Goal: Task Accomplishment & Management: Manage account settings

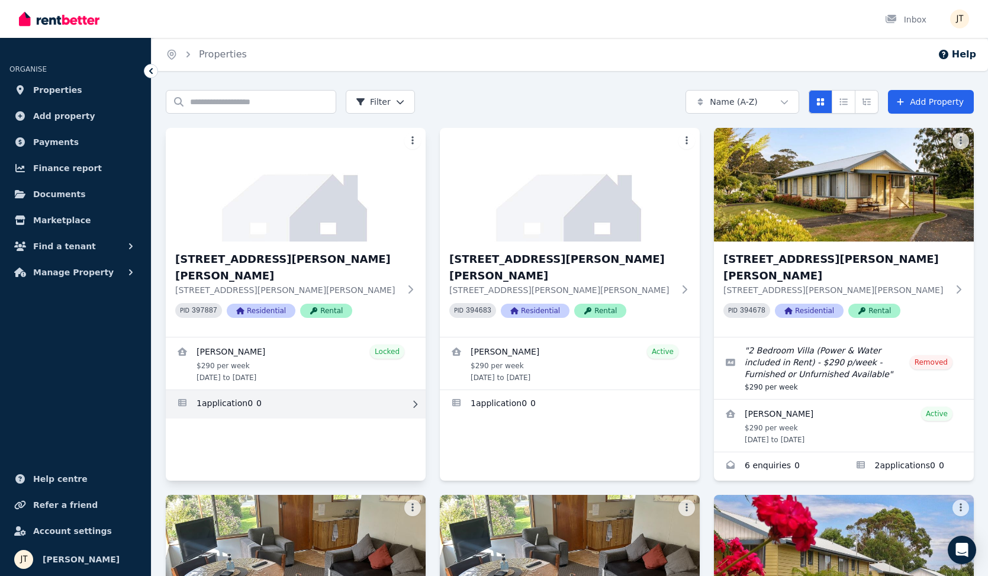
scroll to position [2, 0]
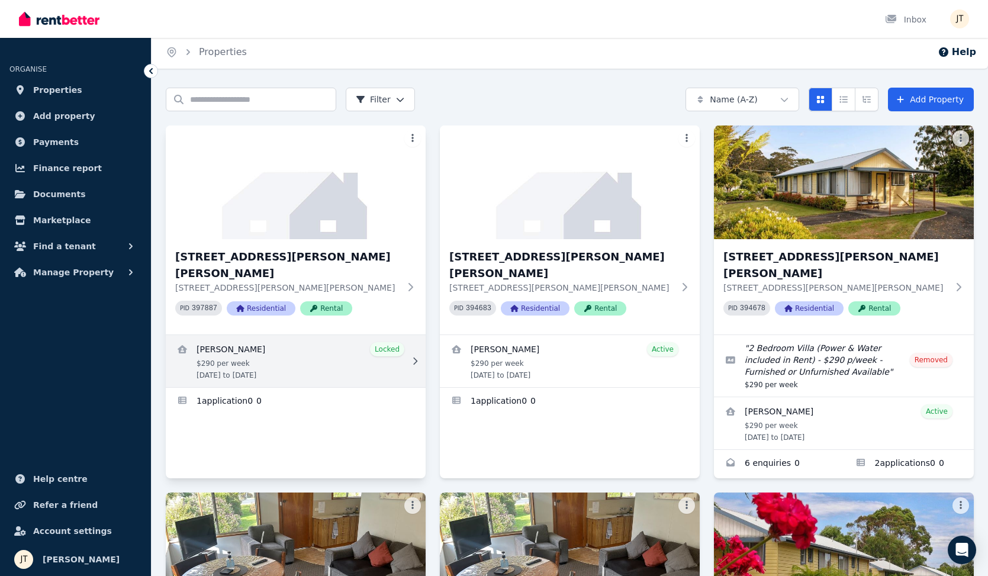
click at [320, 343] on link "View details for Alexandre Flaschner" at bounding box center [296, 361] width 260 height 52
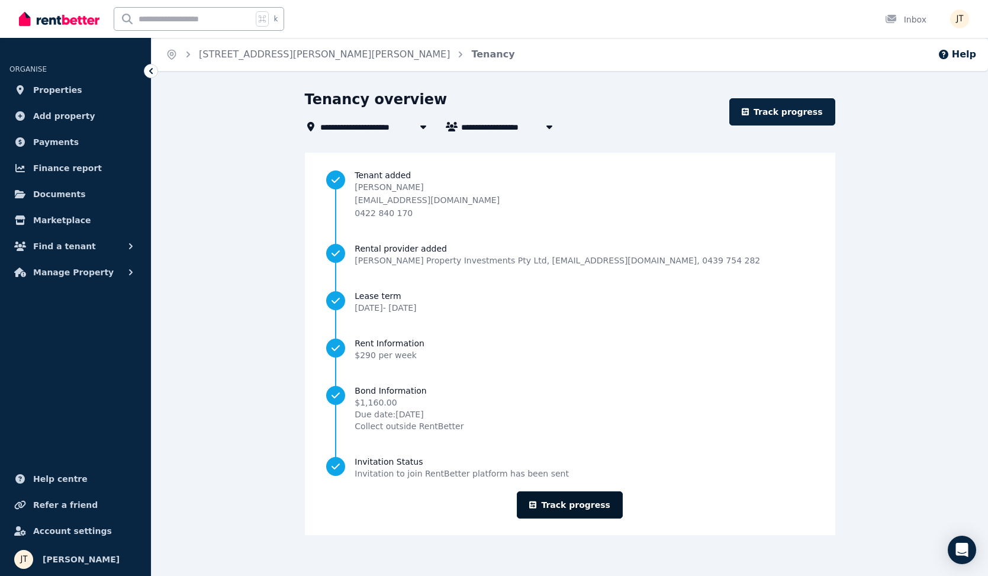
click at [535, 501] on icon at bounding box center [532, 505] width 7 height 8
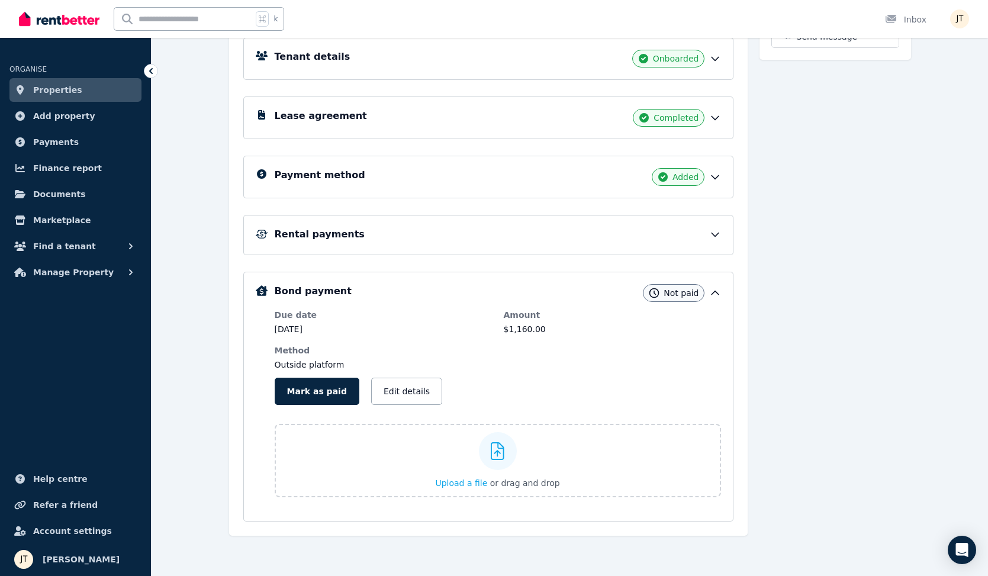
scroll to position [179, 0]
click at [542, 230] on div "Rental payments" at bounding box center [498, 234] width 446 height 14
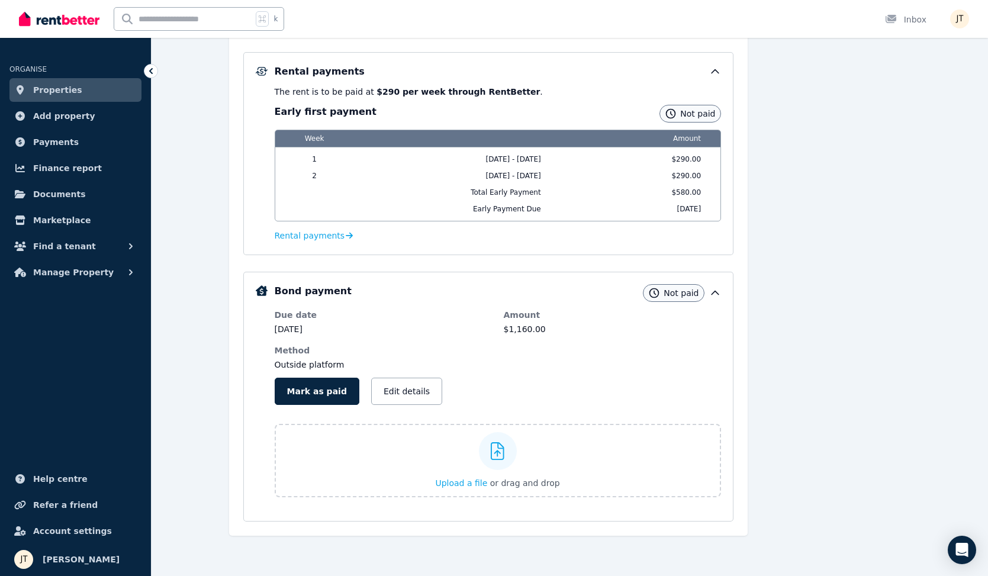
scroll to position [342, 0]
click at [298, 237] on span "Rental payments" at bounding box center [310, 236] width 70 height 12
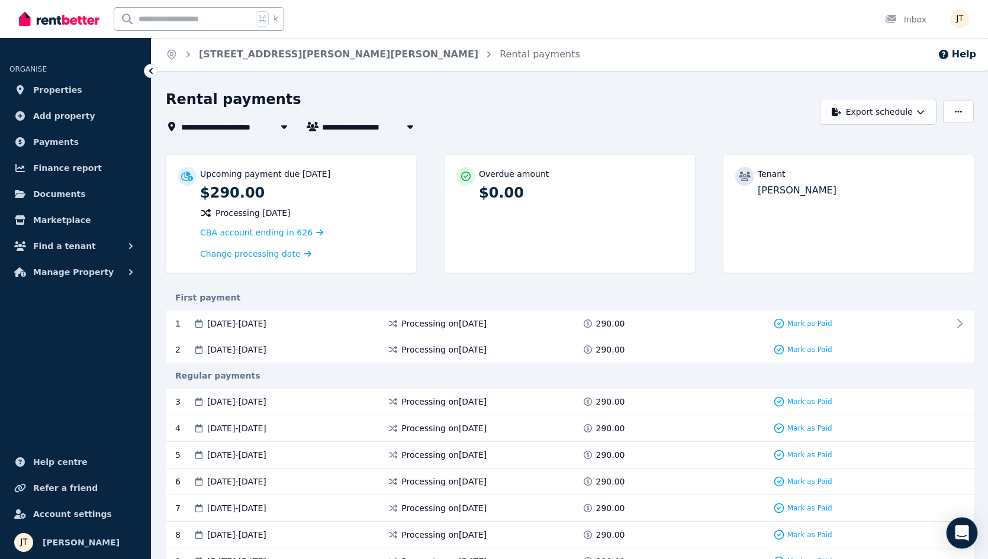
click at [965, 529] on icon "Open Intercom Messenger" at bounding box center [962, 533] width 14 height 15
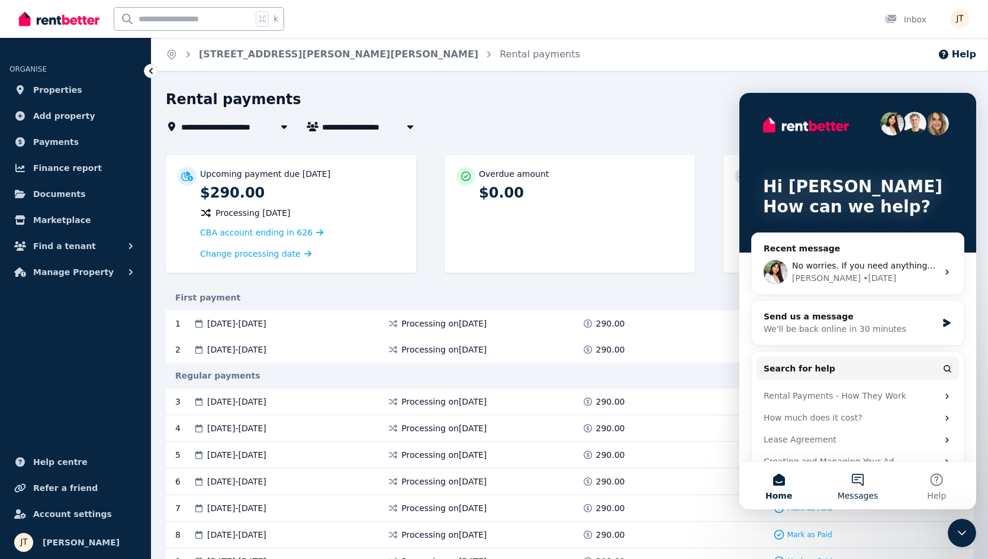
click at [862, 474] on button "Messages" at bounding box center [857, 485] width 79 height 47
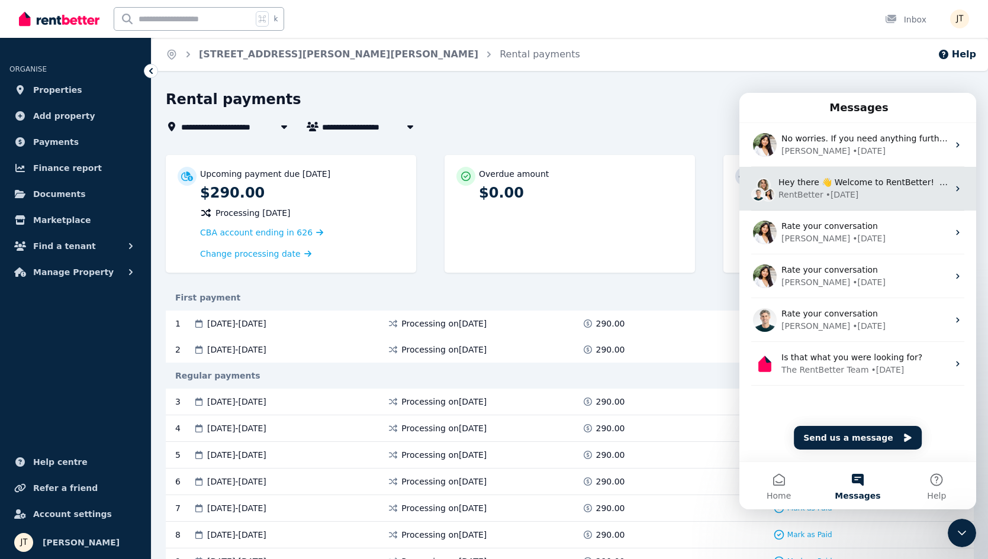
click at [881, 194] on div "RentBetter • [DATE]" at bounding box center [863, 195] width 170 height 12
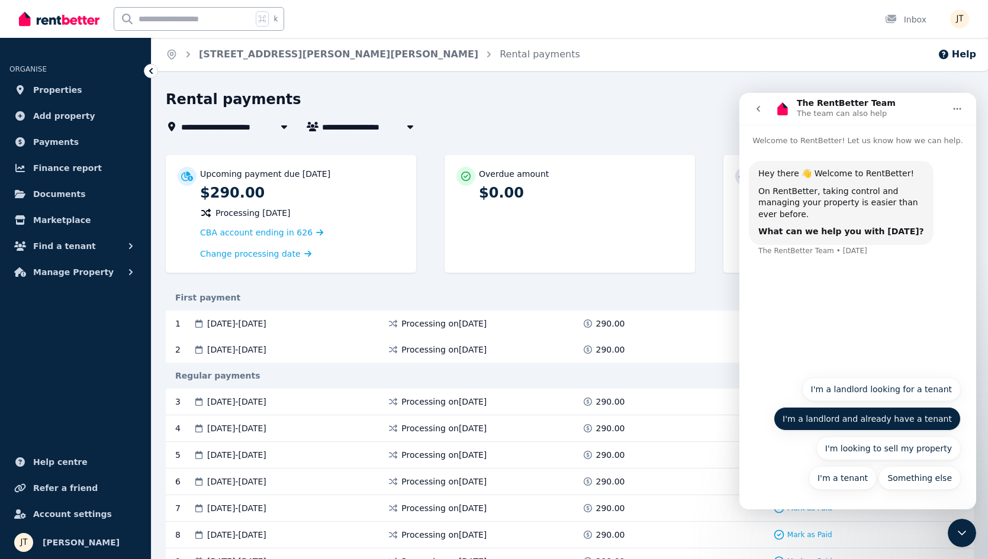
click at [888, 415] on button "I'm a landlord and already have a tenant" at bounding box center [867, 419] width 187 height 24
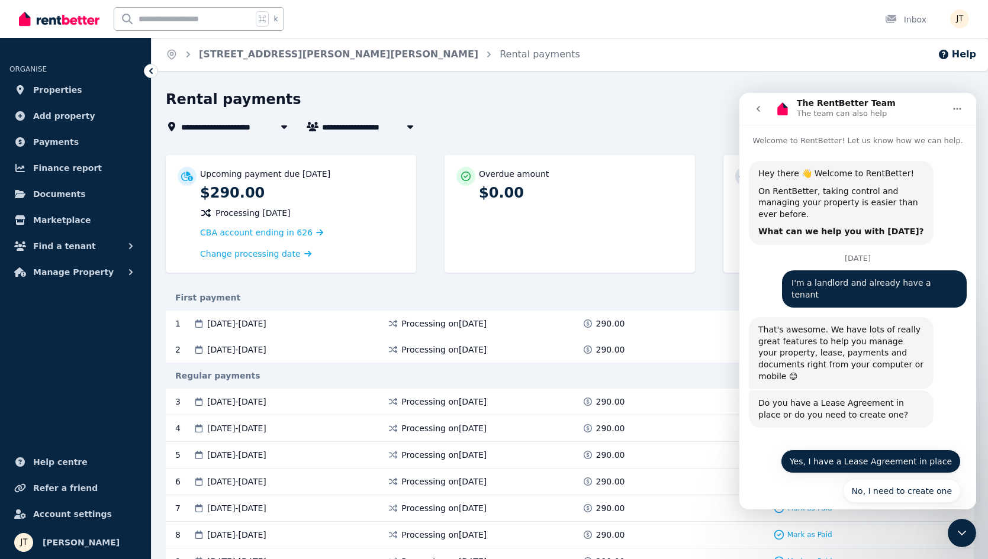
click at [901, 450] on button "Yes, I have a Lease Agreement in place" at bounding box center [871, 462] width 180 height 24
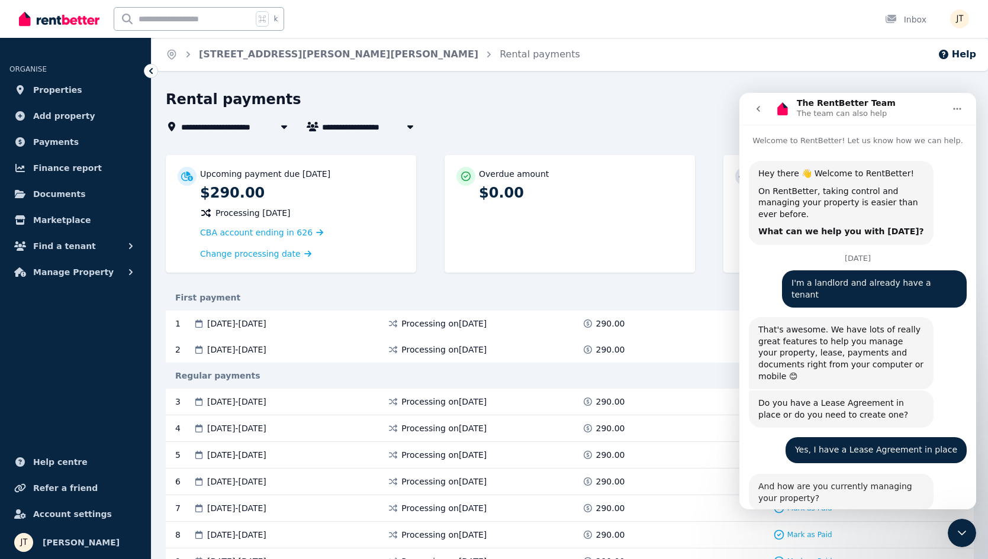
scroll to position [96, 0]
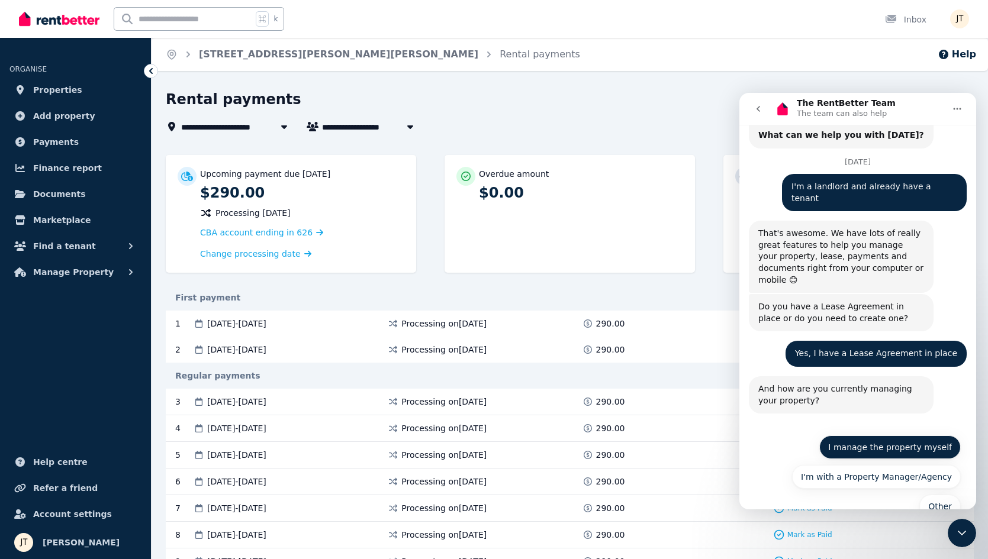
click at [899, 436] on button "I manage the property myself" at bounding box center [889, 448] width 141 height 24
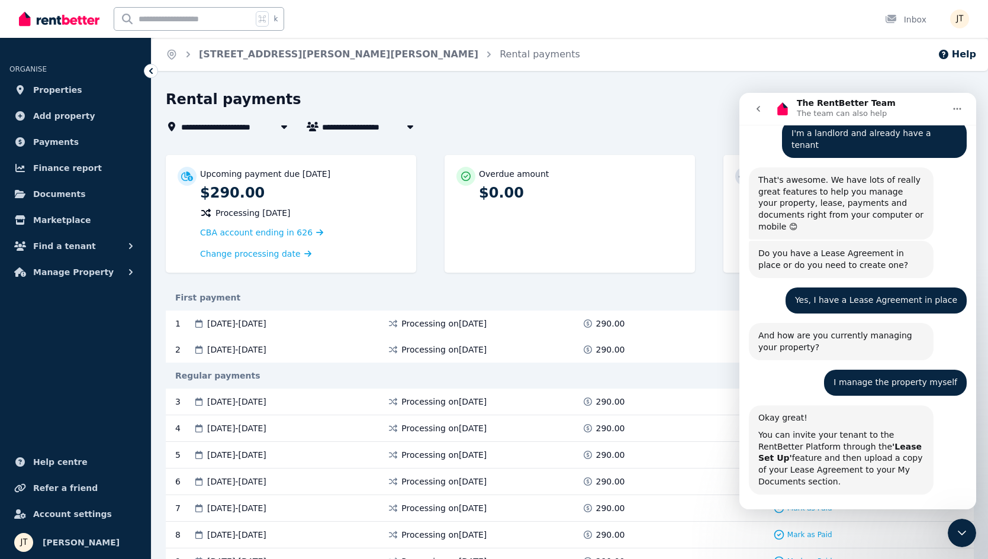
scroll to position [199, 0]
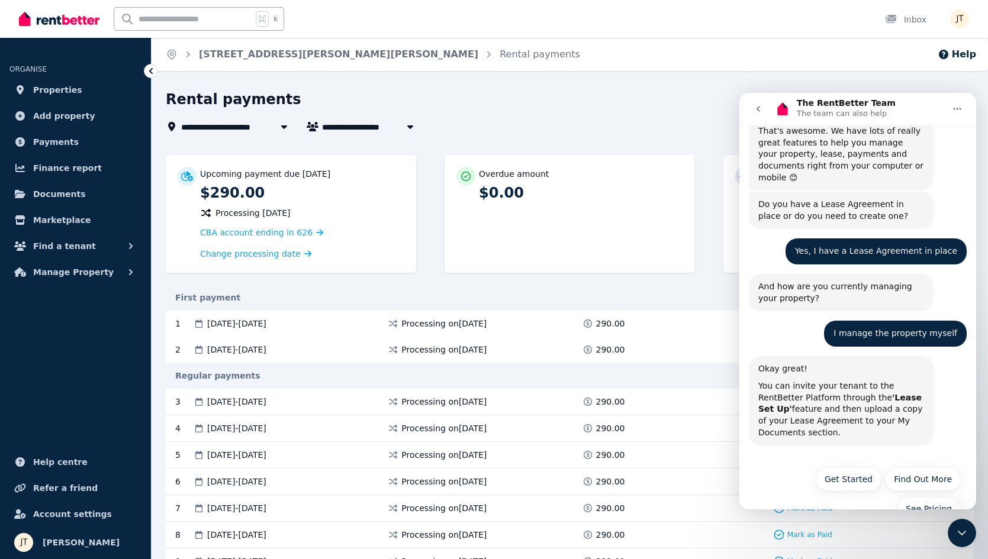
click at [758, 102] on button "go back" at bounding box center [758, 109] width 22 height 22
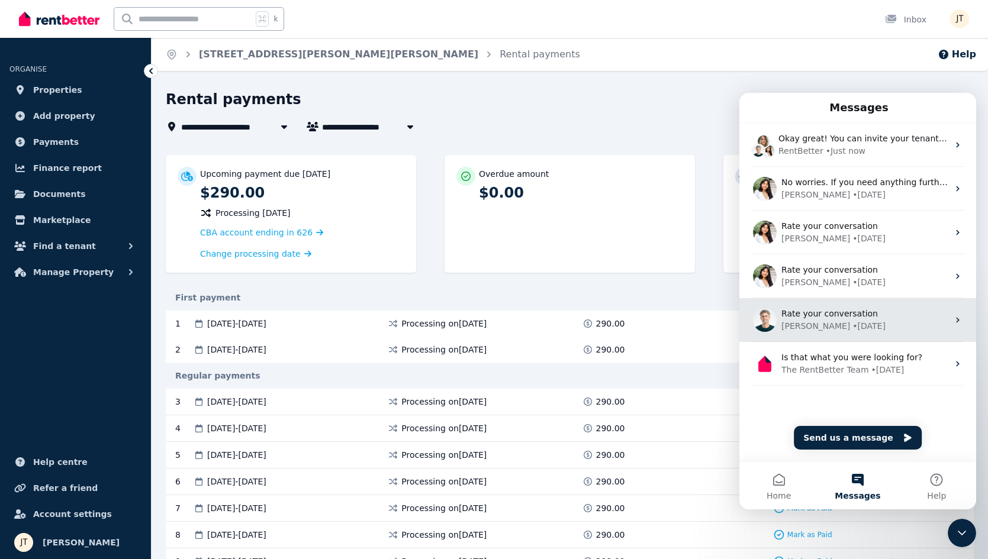
click at [840, 320] on div "Rate your conversation" at bounding box center [864, 314] width 167 height 12
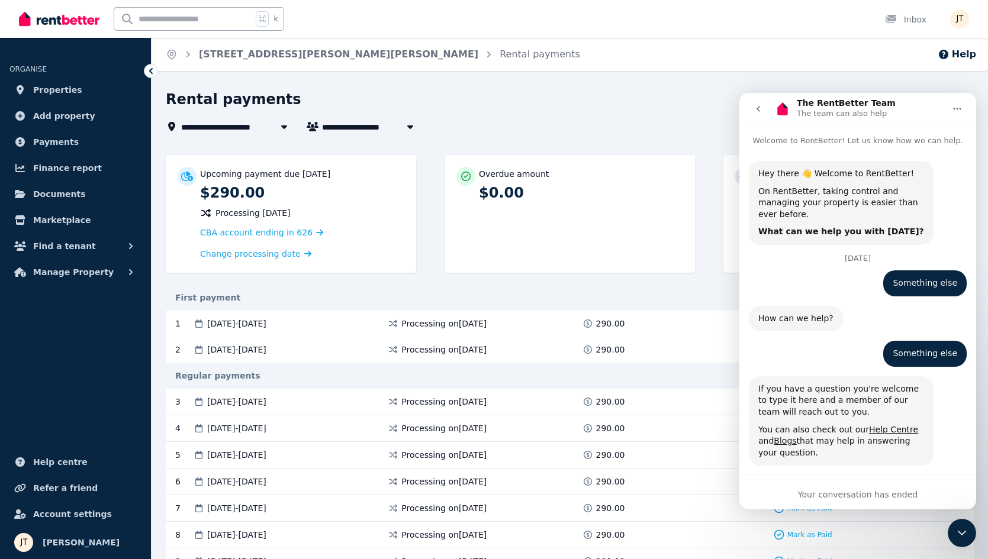
scroll to position [962, 0]
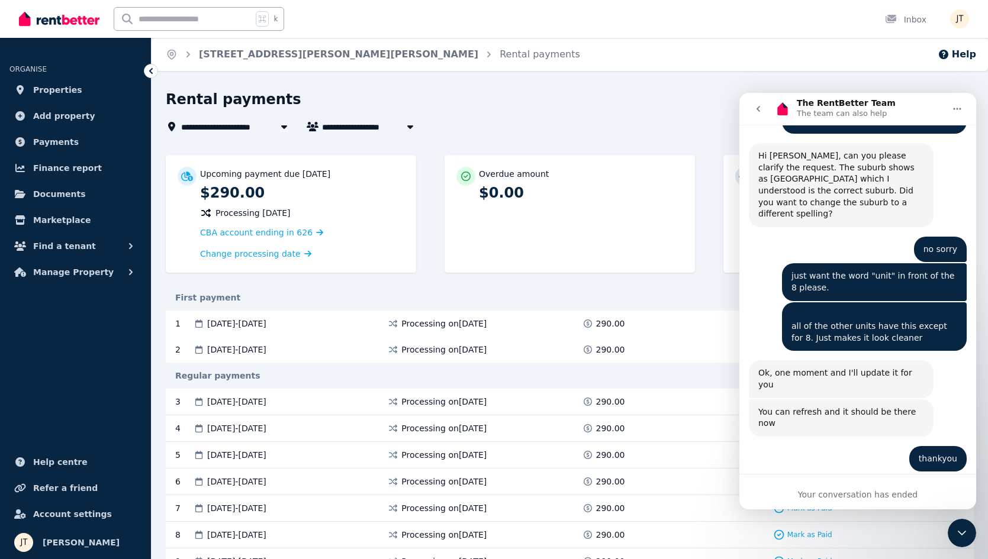
click at [863, 491] on div "Your conversation has ended" at bounding box center [857, 495] width 237 height 12
click at [752, 105] on button "go back" at bounding box center [758, 109] width 22 height 22
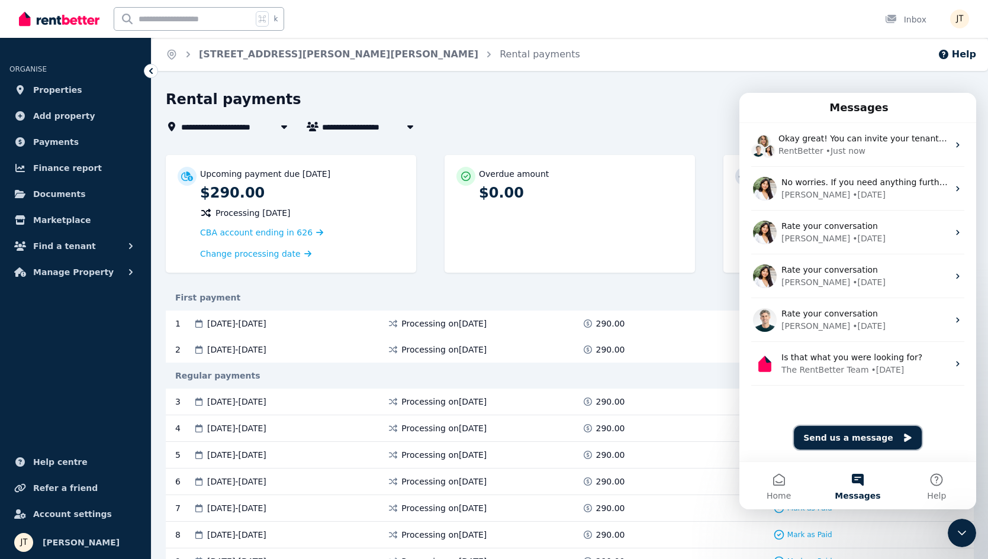
click at [859, 433] on button "Send us a message" at bounding box center [858, 438] width 128 height 24
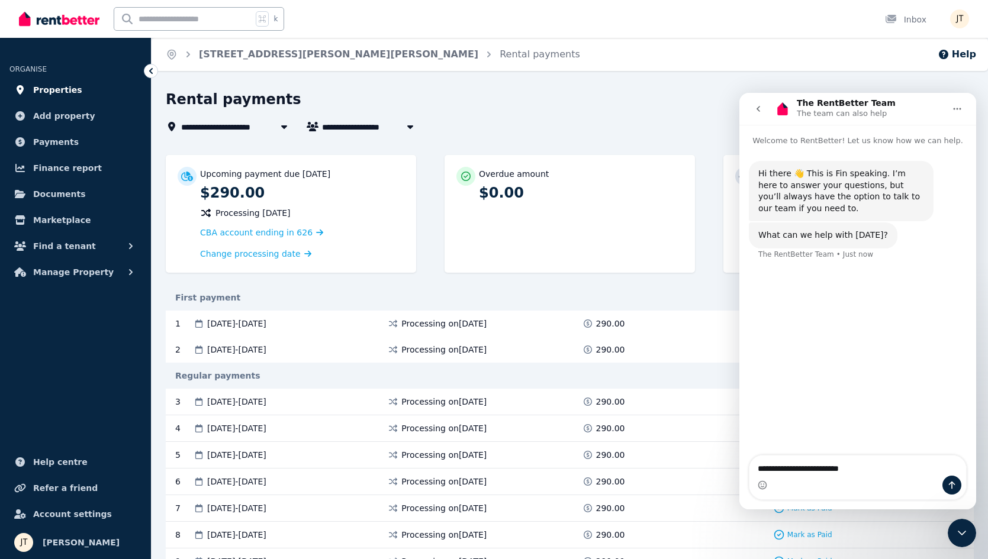
click at [54, 86] on span "Properties" at bounding box center [57, 90] width 49 height 14
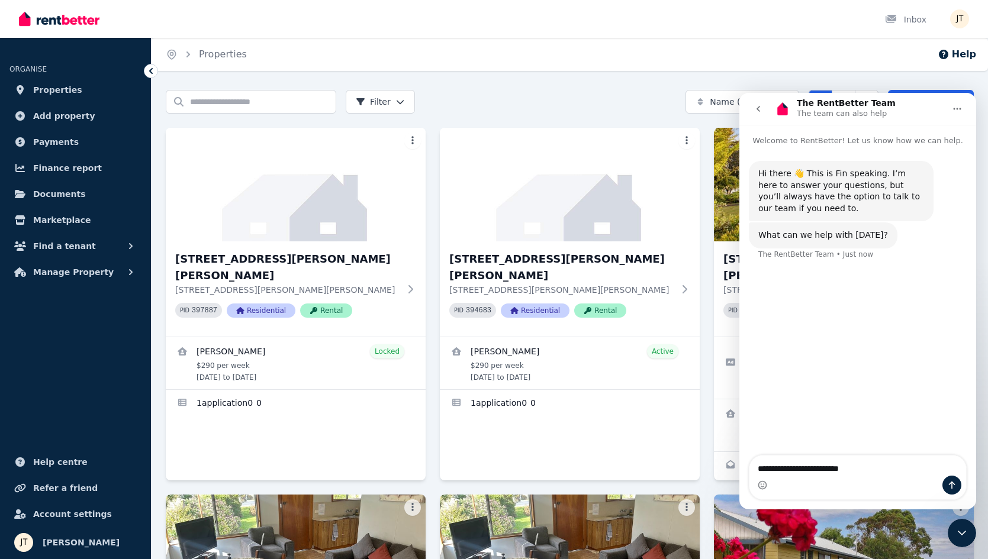
click at [872, 455] on div "Hi there 👋 This is Fin speaking. I’m here to answer your questions, but you’ll …" at bounding box center [857, 302] width 237 height 310
click at [868, 466] on textarea "**********" at bounding box center [857, 466] width 217 height 20
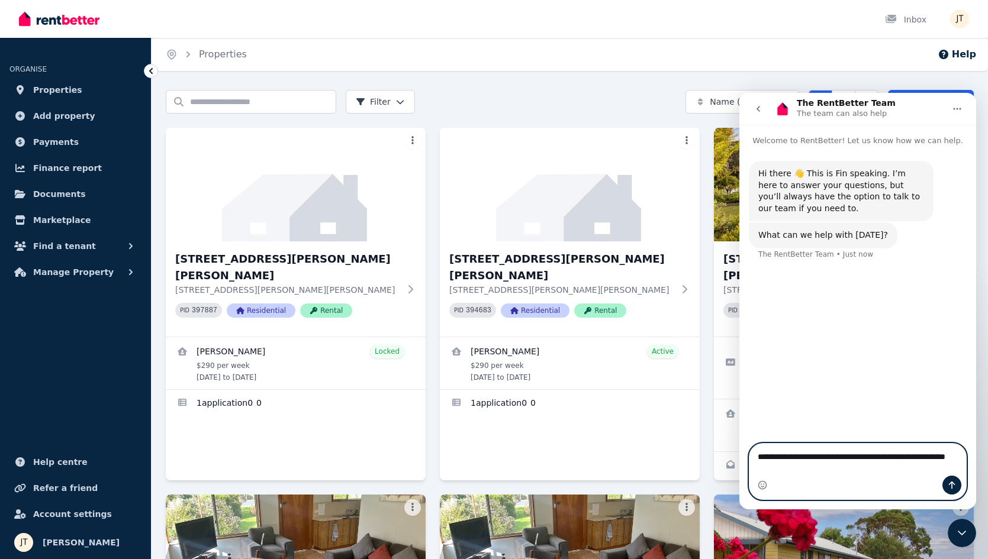
type textarea "**********"
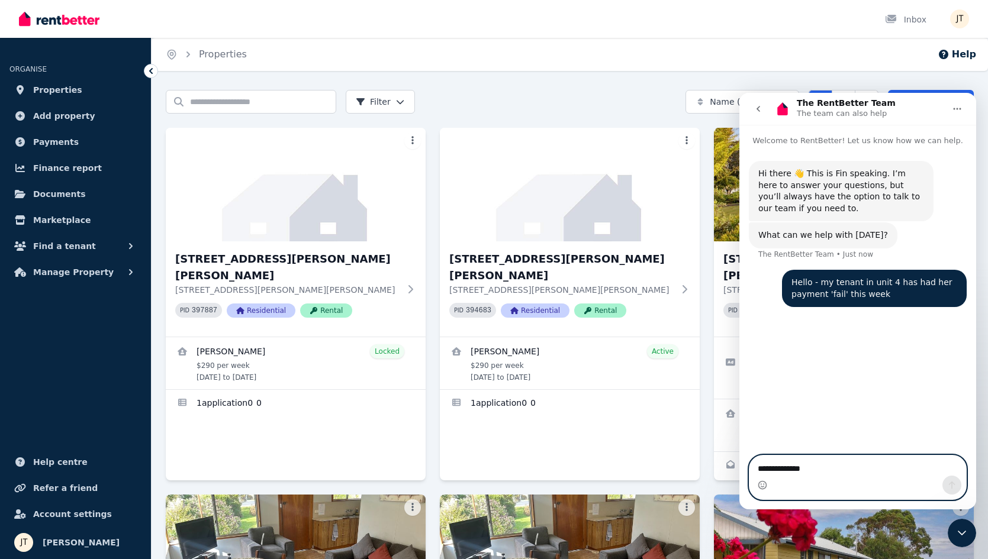
type textarea "**********"
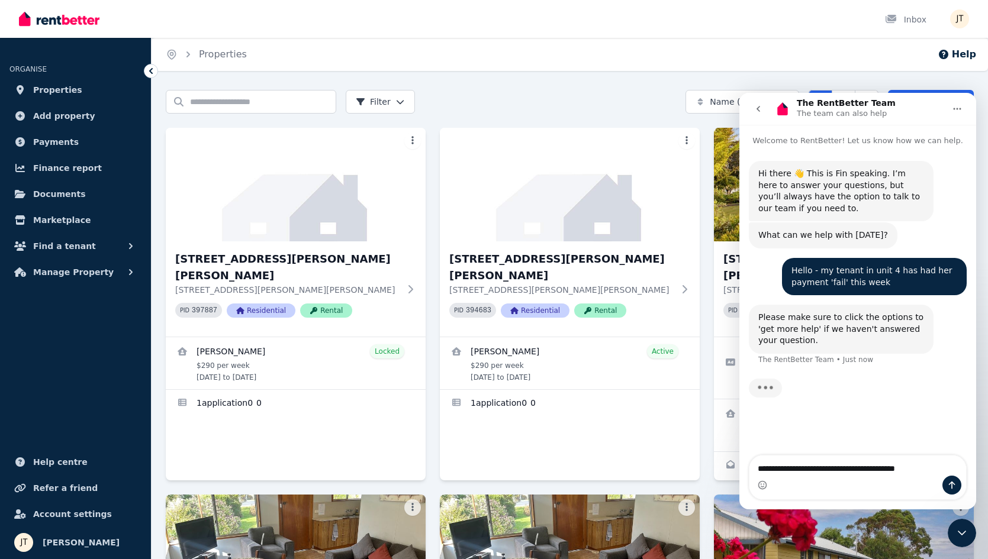
type textarea "**********"
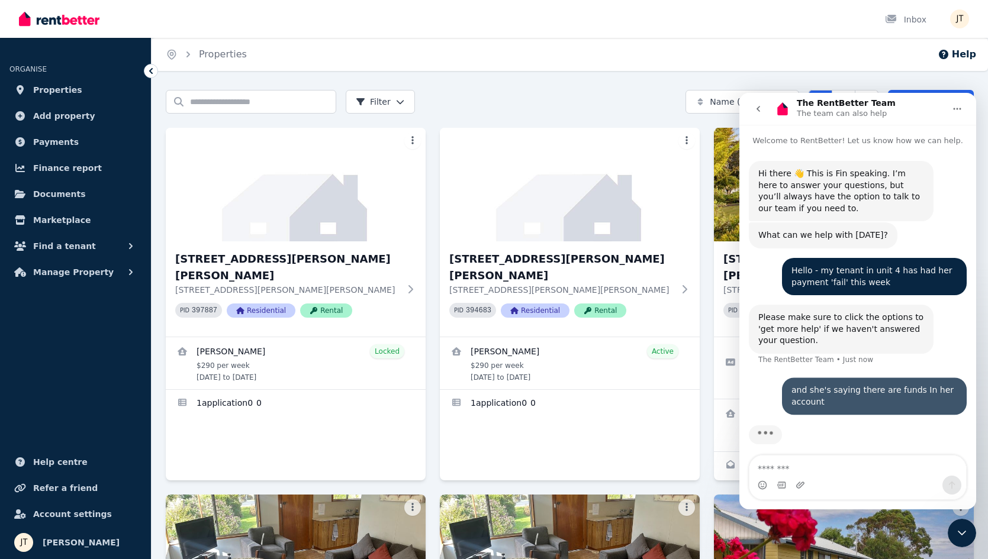
scroll to position [4, 0]
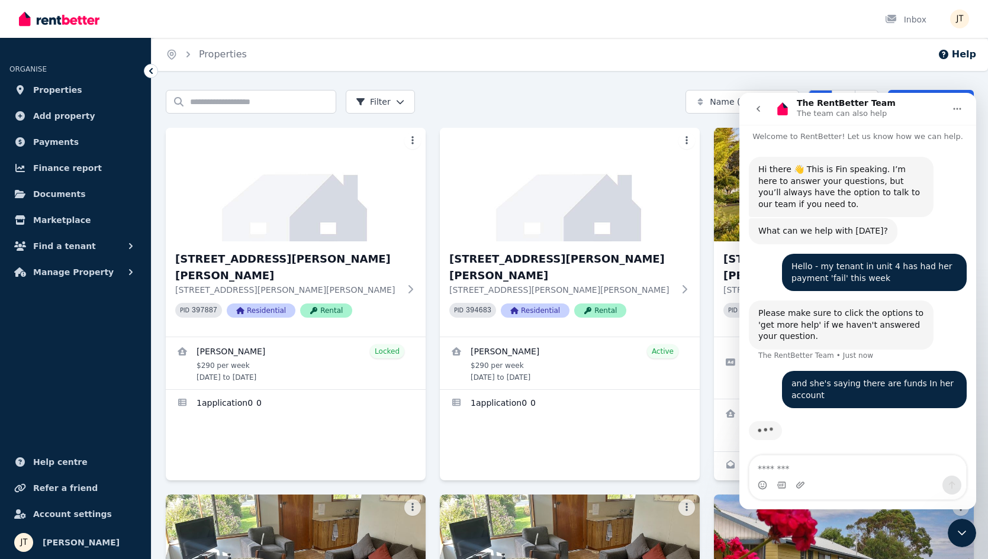
type textarea "*"
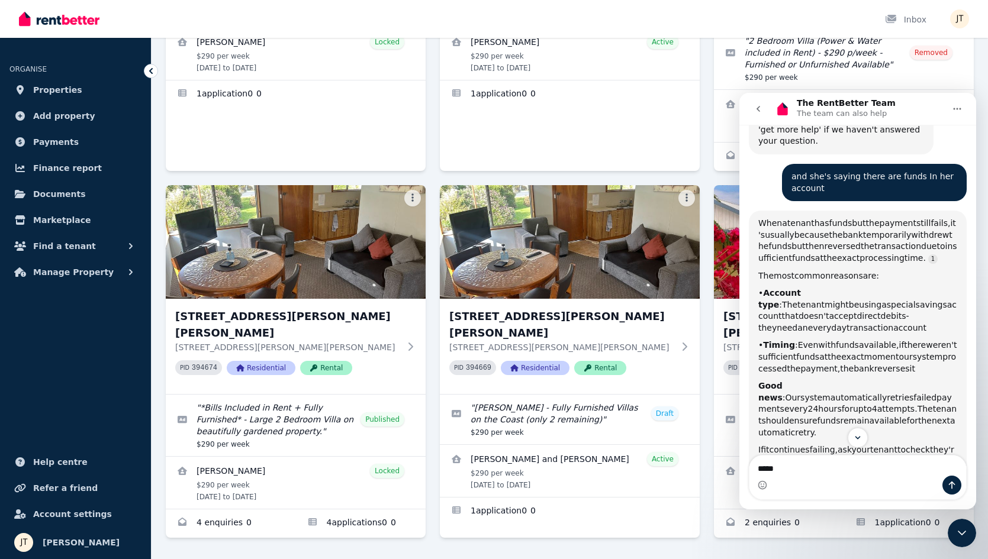
scroll to position [192, 0]
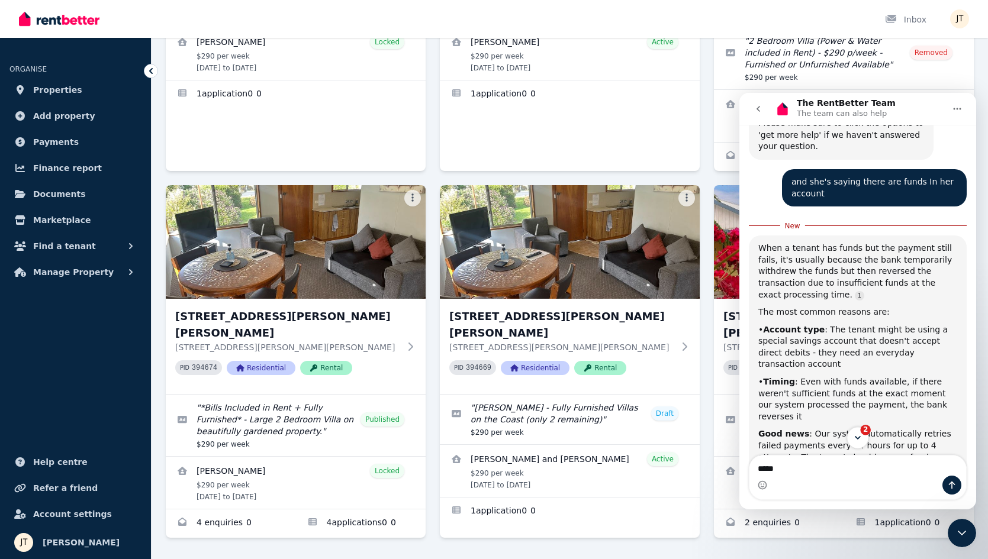
click at [861, 438] on icon "Scroll to bottom" at bounding box center [857, 438] width 11 height 11
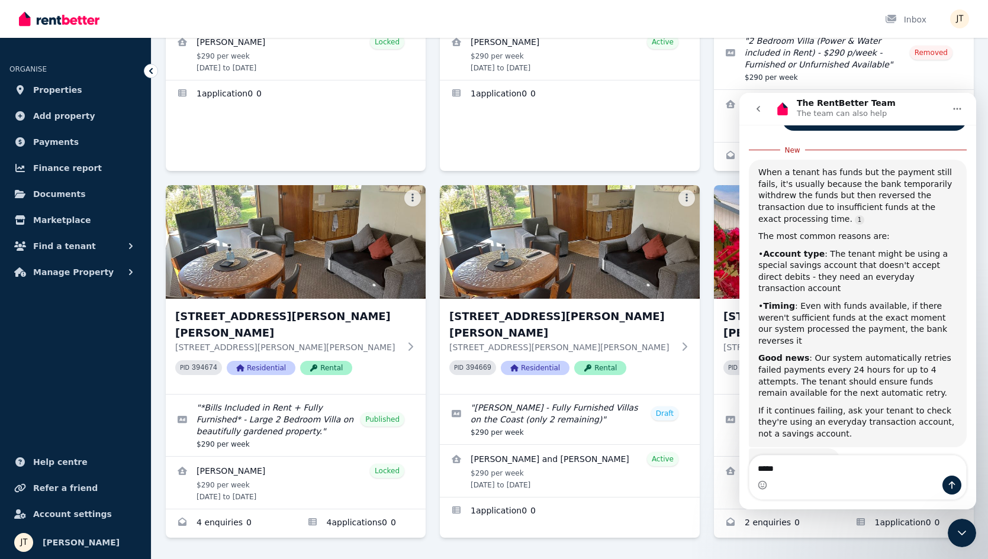
scroll to position [268, 0]
drag, startPoint x: 820, startPoint y: 189, endPoint x: 865, endPoint y: 191, distance: 45.0
click at [865, 191] on div "When a tenant has funds but the payment still fails, it's usually because the b…" at bounding box center [857, 197] width 199 height 58
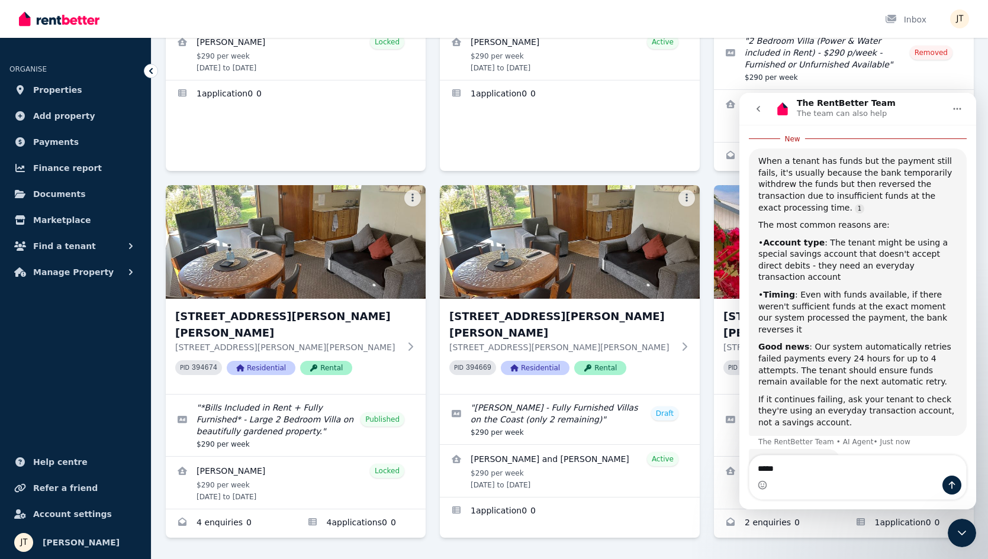
click at [869, 191] on div "When a tenant has funds but the payment still fails, it's usually because the b…" at bounding box center [857, 185] width 199 height 58
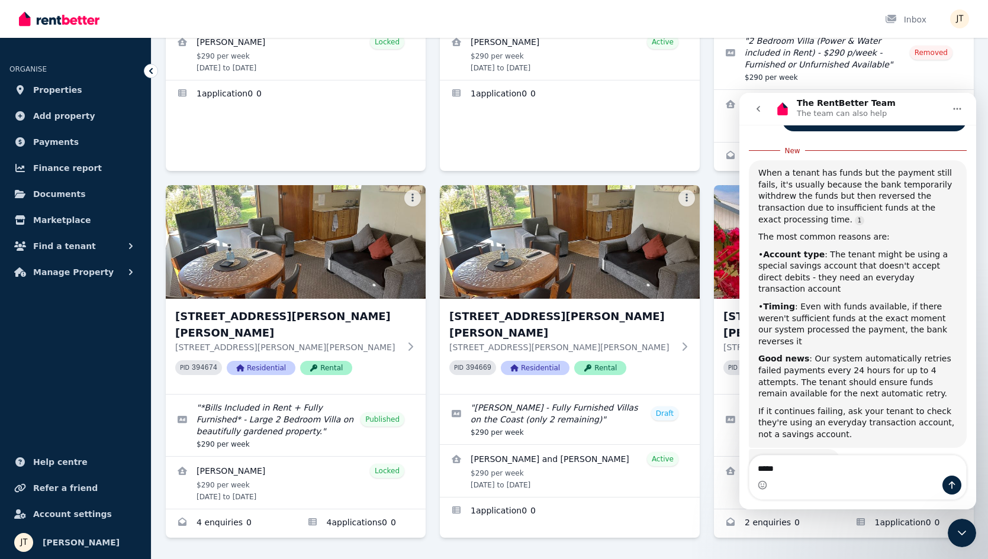
click at [806, 479] on div "Intercom messenger" at bounding box center [857, 485] width 217 height 19
click at [785, 463] on textarea "****" at bounding box center [857, 466] width 217 height 20
drag, startPoint x: 785, startPoint y: 463, endPoint x: 671, endPoint y: 459, distance: 114.3
click html "The RentBetter Team The team can also help Welcome to RentBetter! Let us know h…"
type textarea "**"
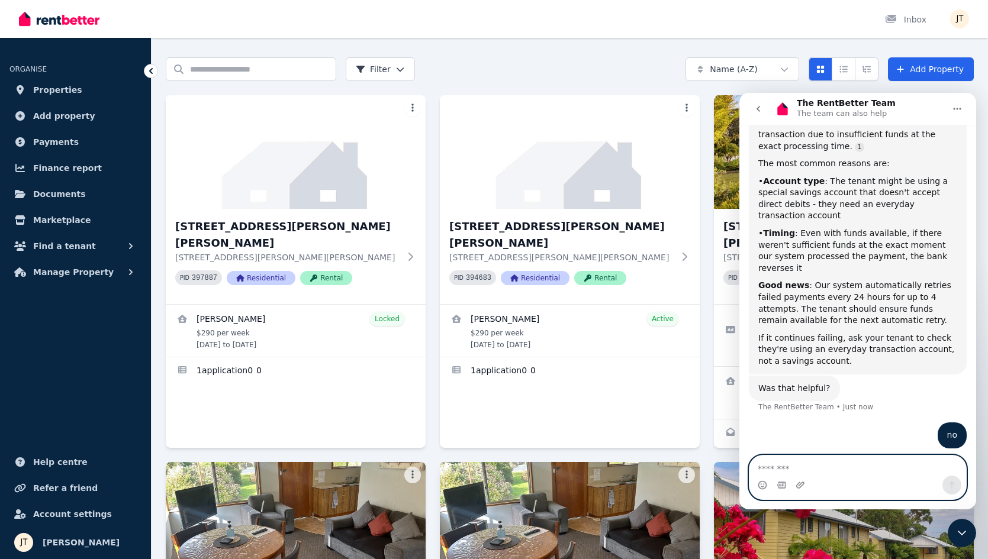
scroll to position [0, 0]
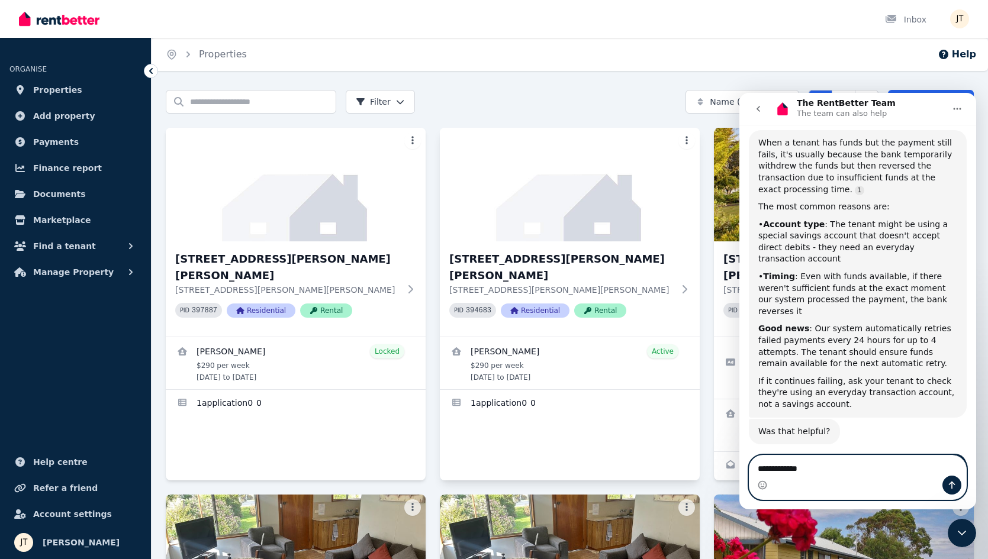
type textarea "**********"
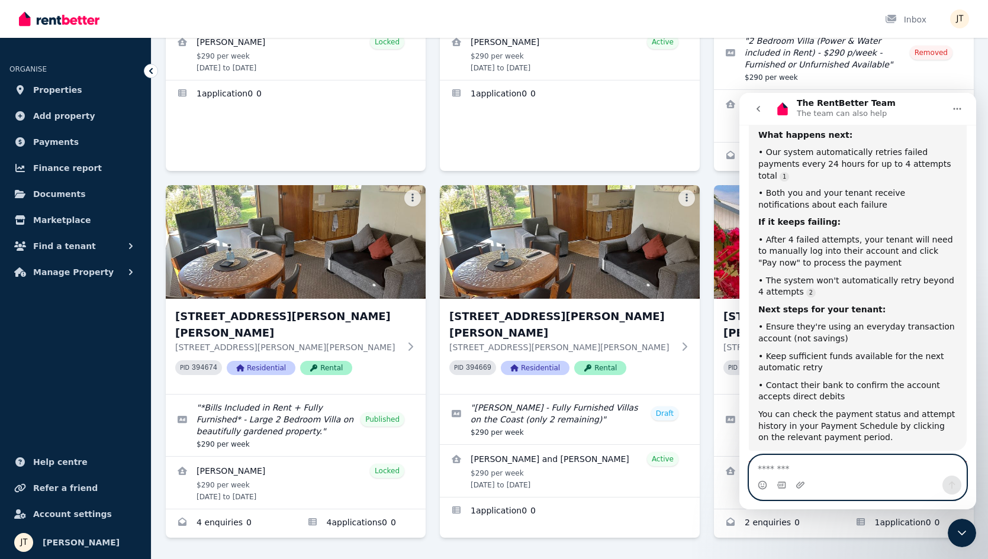
scroll to position [814, 0]
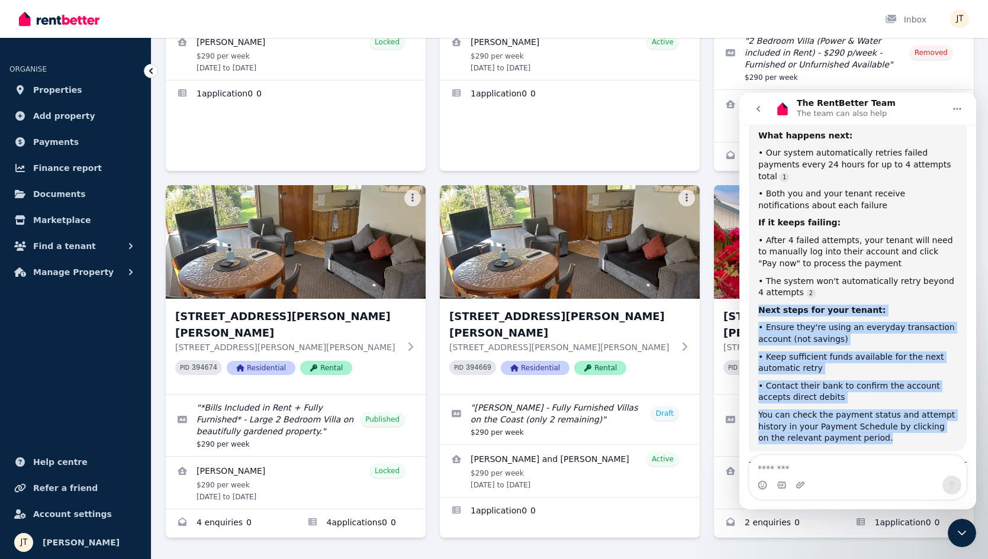
drag, startPoint x: 855, startPoint y: 370, endPoint x: 751, endPoint y: 247, distance: 161.3
click at [751, 247] on div "I understand you're dealing with a payment failure for your tenant in unit 4. S…" at bounding box center [858, 260] width 218 height 381
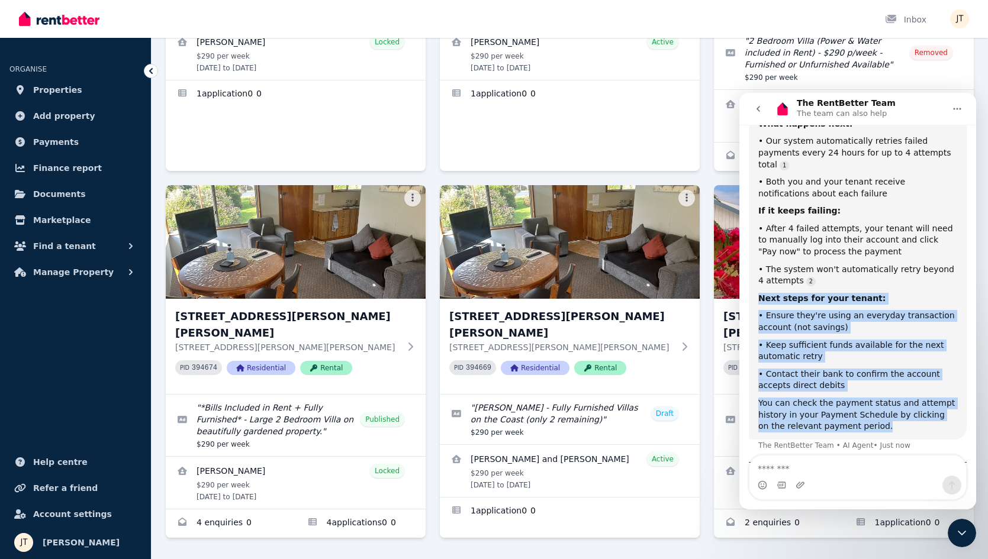
copy div "Next steps for your tenant: • Ensure they're using an everyday transaction acco…"
drag, startPoint x: 784, startPoint y: 213, endPoint x: 794, endPoint y: 321, distance: 108.2
click at [794, 369] on div "• Contact their bank to confirm the account accepts direct debits" at bounding box center [857, 380] width 199 height 23
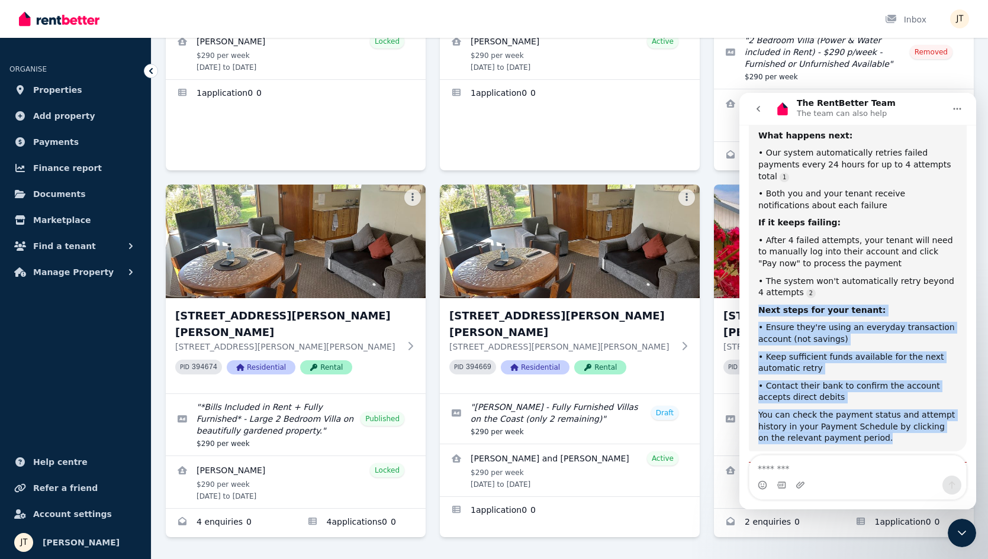
scroll to position [310, 0]
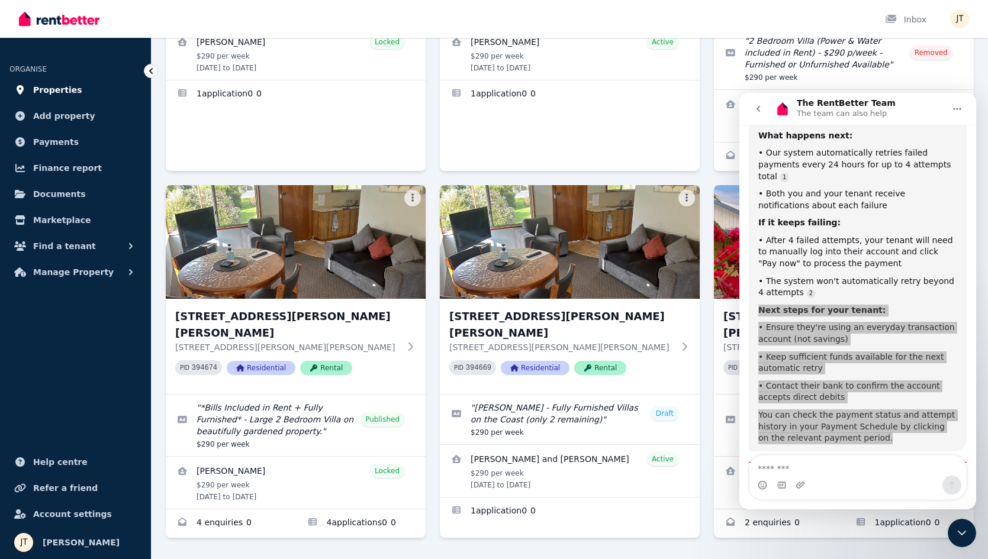
click at [60, 85] on span "Properties" at bounding box center [57, 90] width 49 height 14
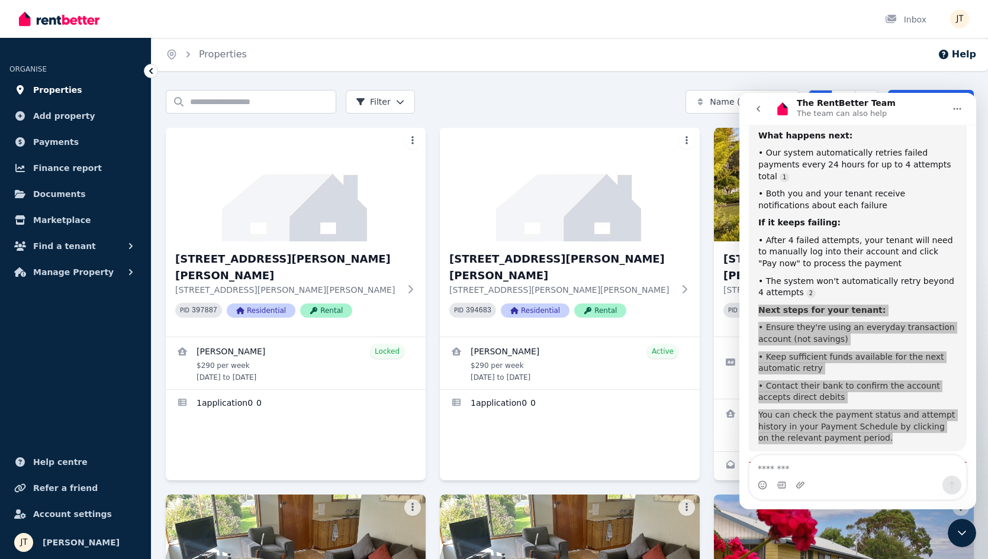
click at [52, 85] on span "Properties" at bounding box center [57, 90] width 49 height 14
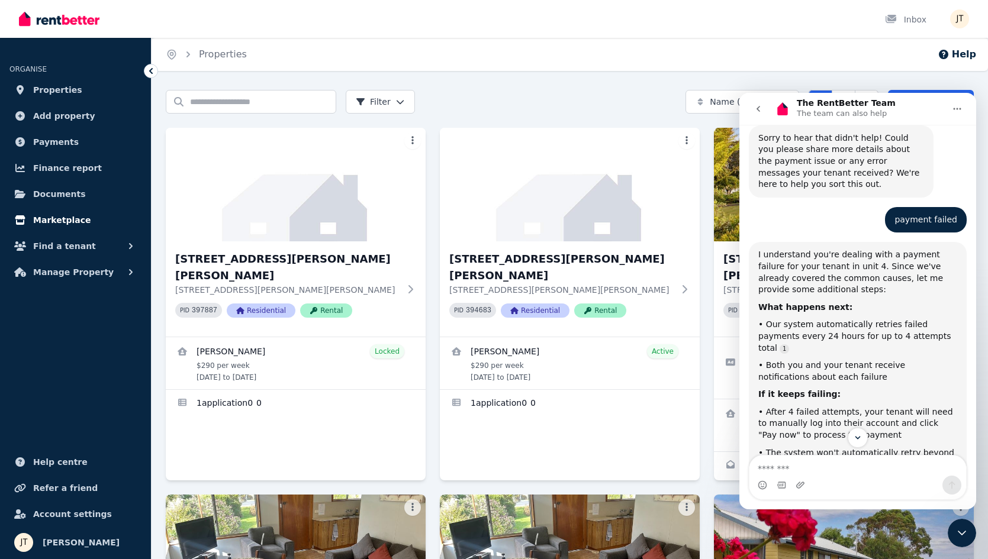
scroll to position [642, 0]
click at [815, 360] on div "• Both you and your tenant receive notifications about each failure" at bounding box center [857, 371] width 199 height 23
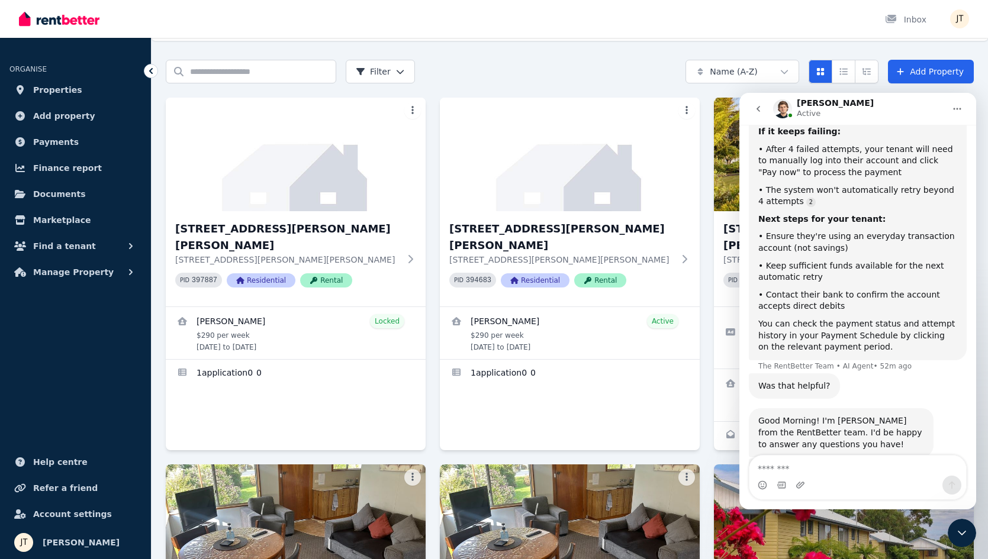
scroll to position [909, 0]
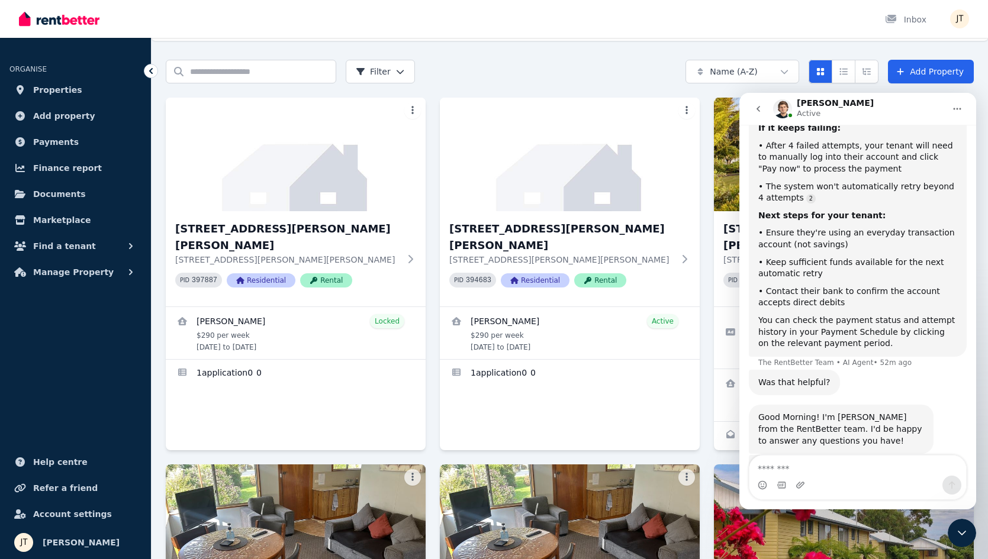
click at [832, 479] on div "Intercom messenger" at bounding box center [857, 485] width 217 height 19
click at [838, 455] on div "I can see that a retry has ran this morning. Let me know of I can assist or cla…" at bounding box center [858, 492] width 218 height 75
click at [840, 465] on textarea "Message…" at bounding box center [857, 466] width 217 height 20
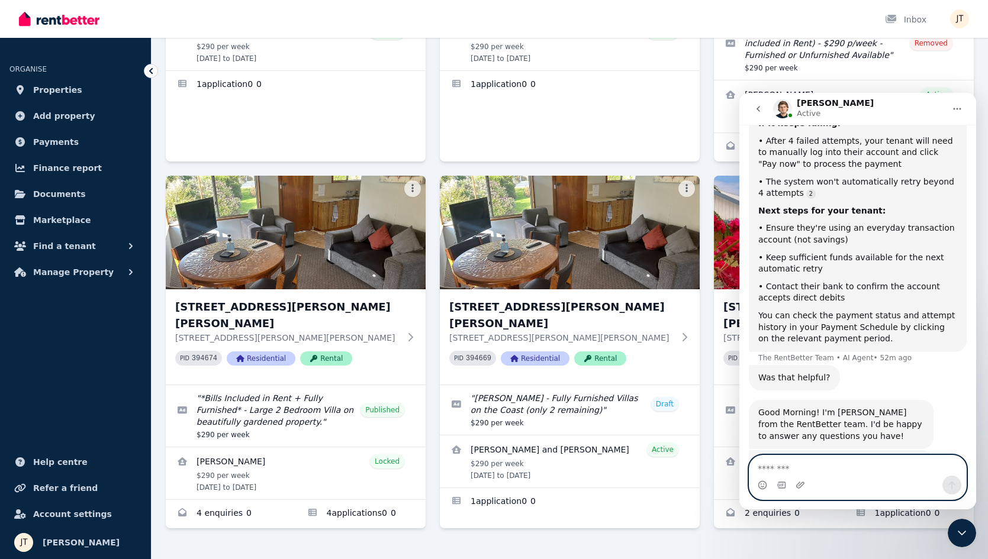
scroll to position [913, 0]
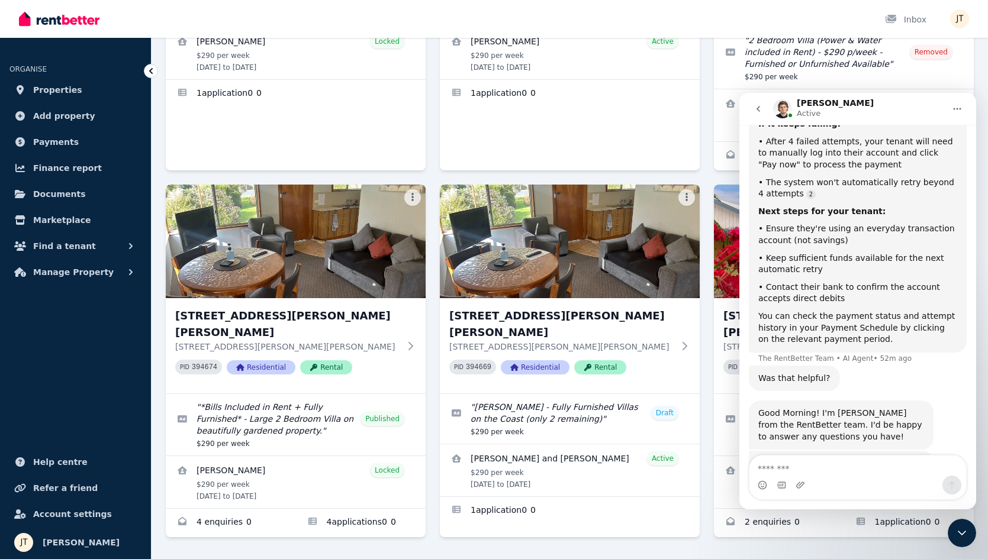
click at [895, 366] on div "Was that helpful? The RentBetter Team • 52m ago" at bounding box center [858, 384] width 218 height 36
click at [839, 468] on textarea "Message…" at bounding box center [857, 466] width 217 height 20
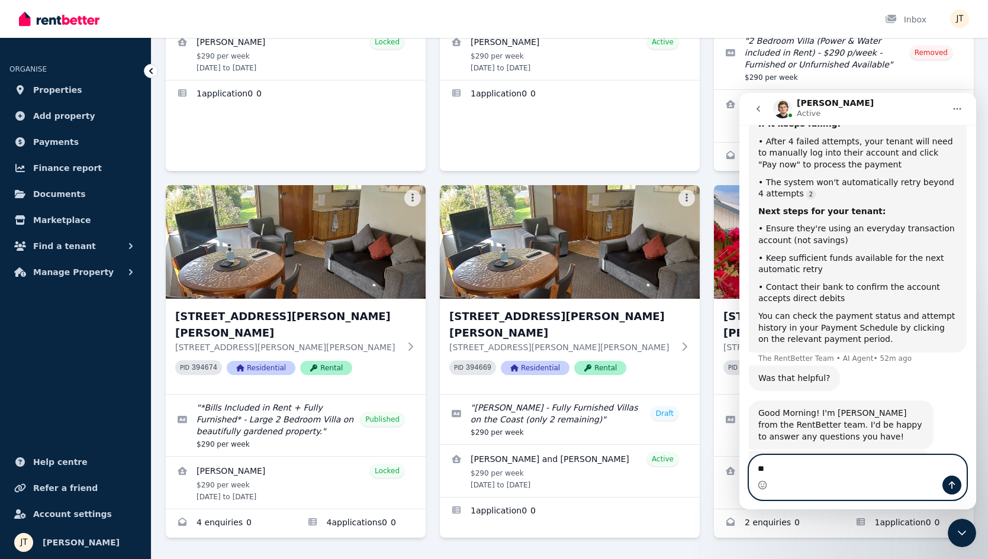
type textarea "*"
type textarea "******"
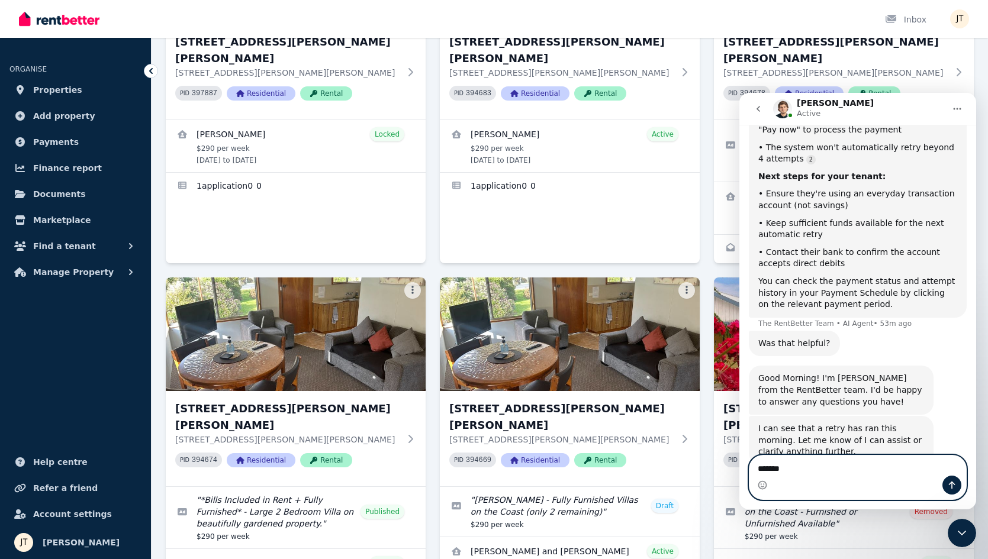
scroll to position [125, 0]
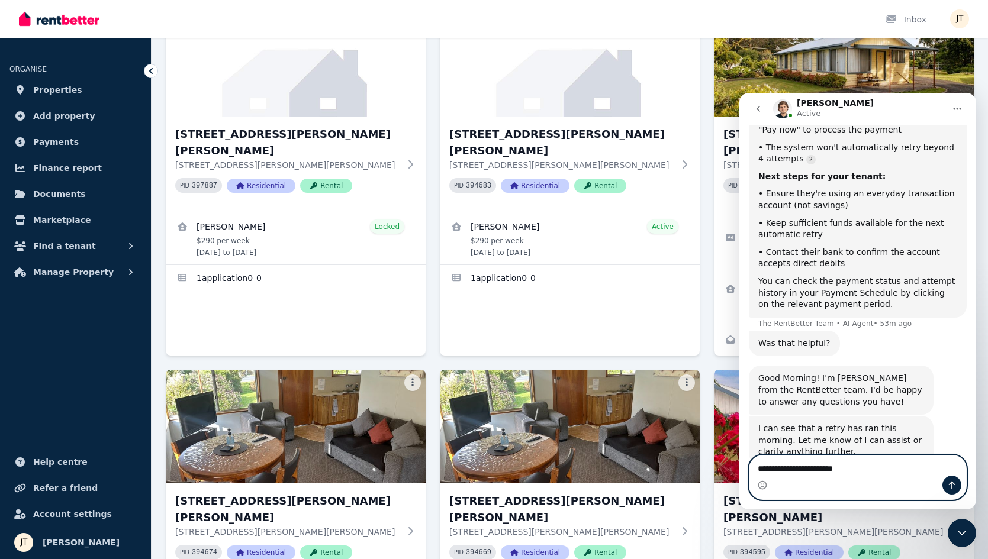
type textarea "**********"
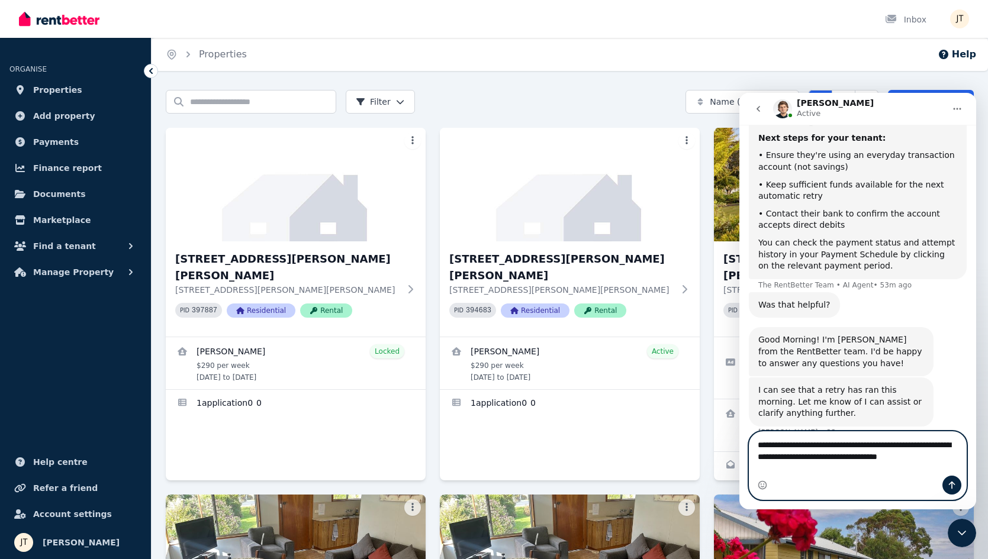
scroll to position [998, 0]
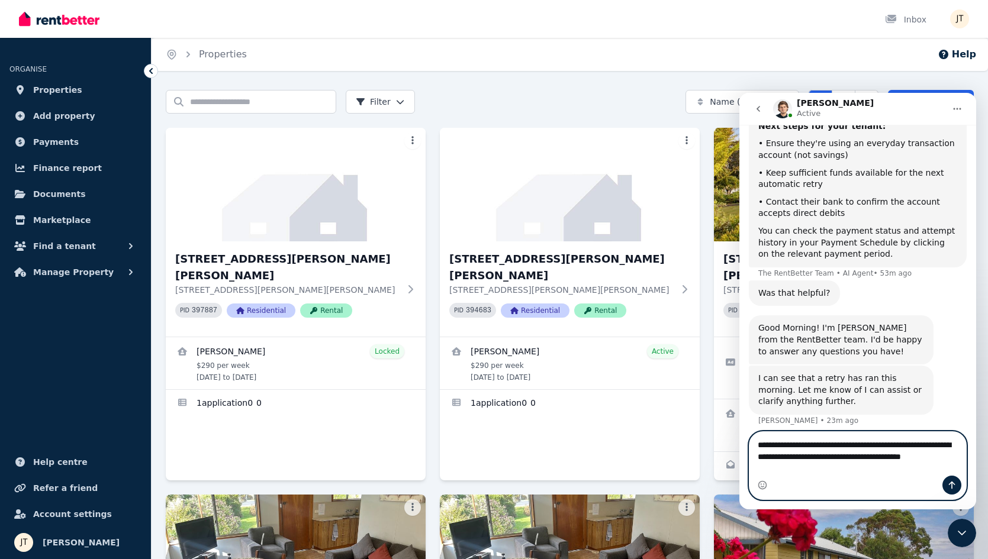
type textarea "**********"
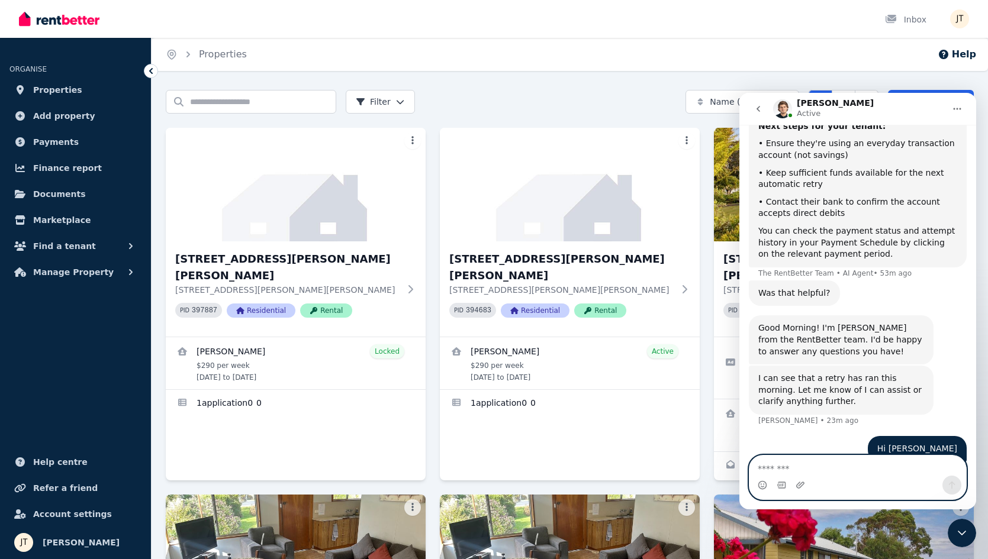
scroll to position [1023, 0]
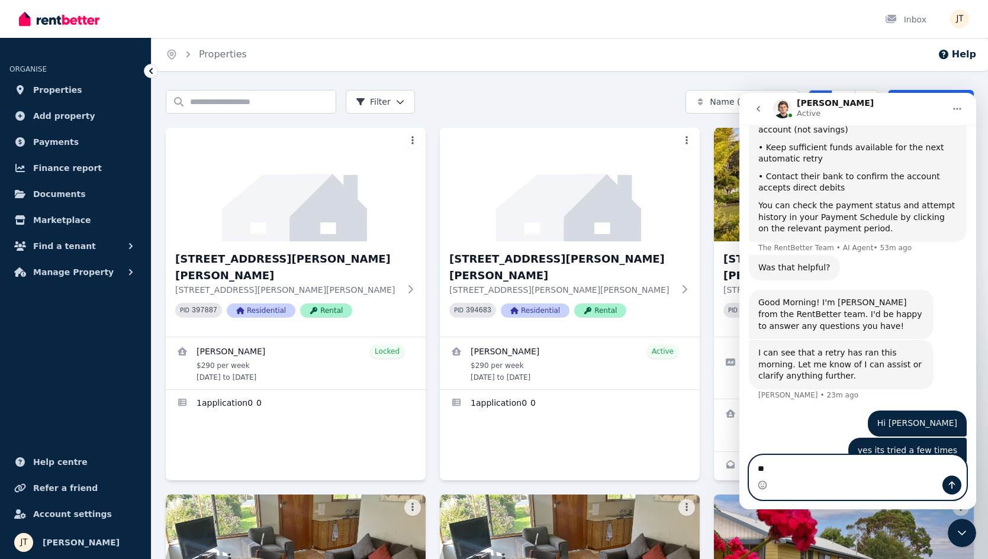
type textarea "*"
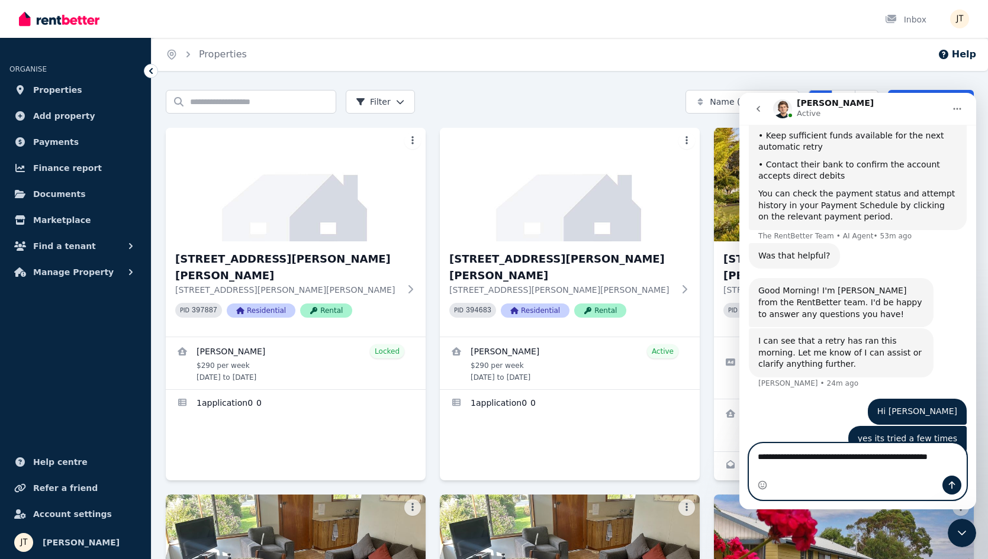
type textarea "**********"
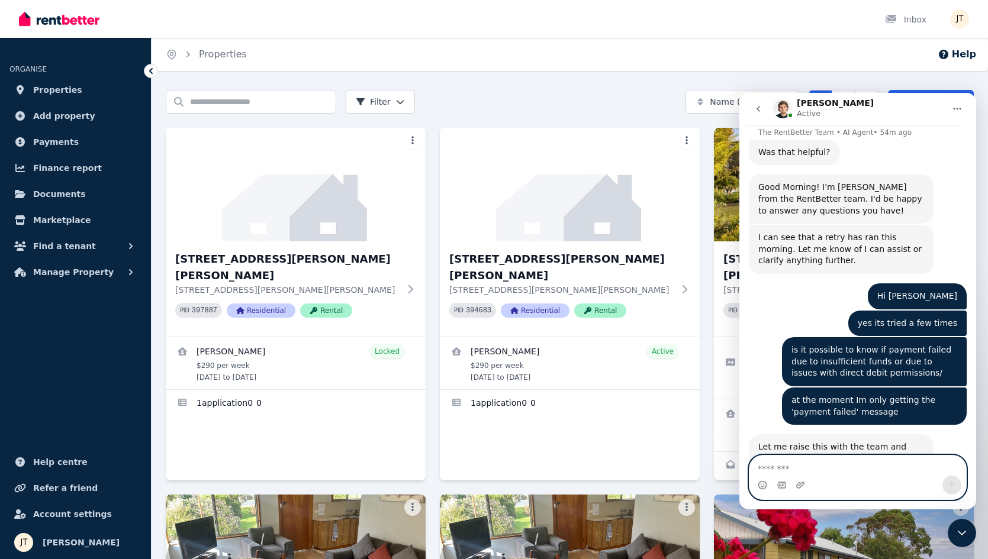
scroll to position [1141, 0]
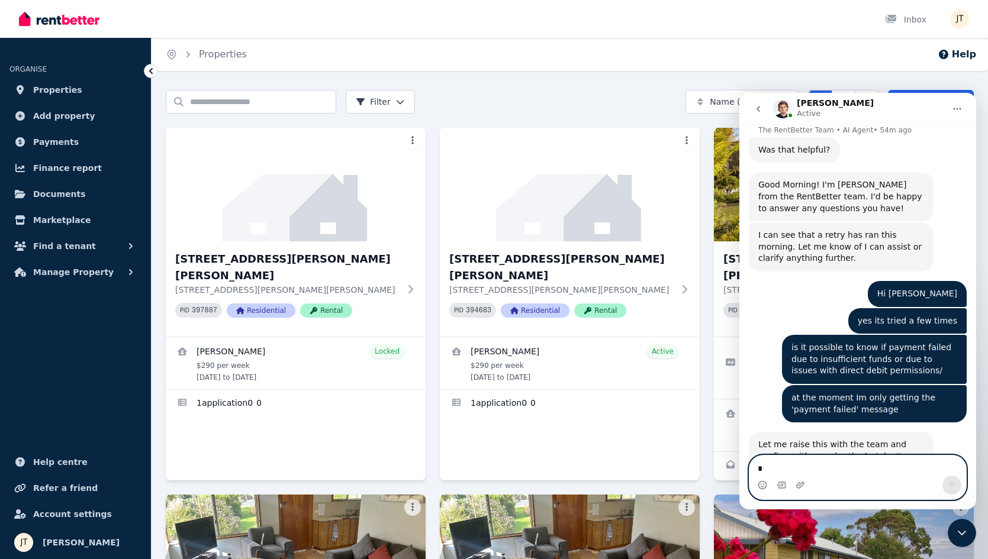
type textarea "**"
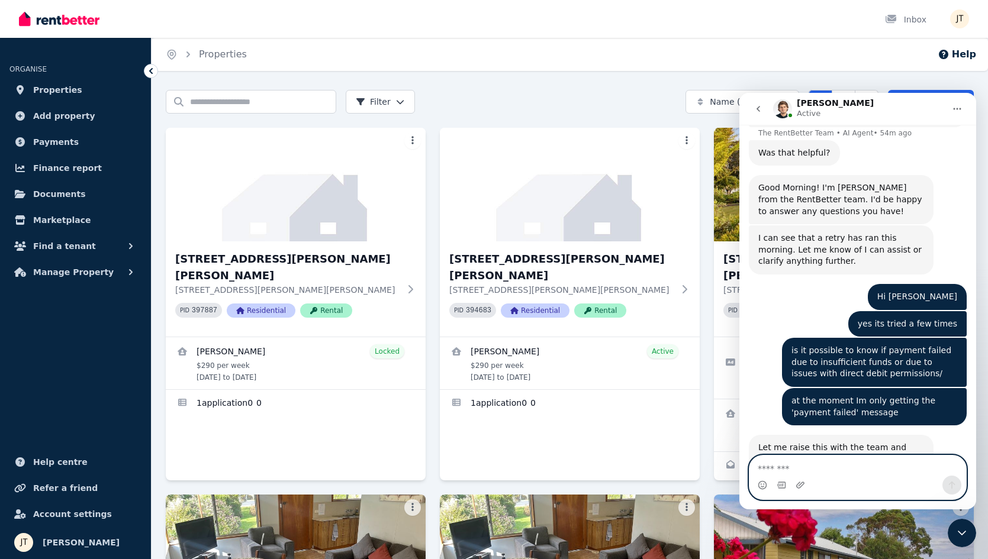
scroll to position [1176, 0]
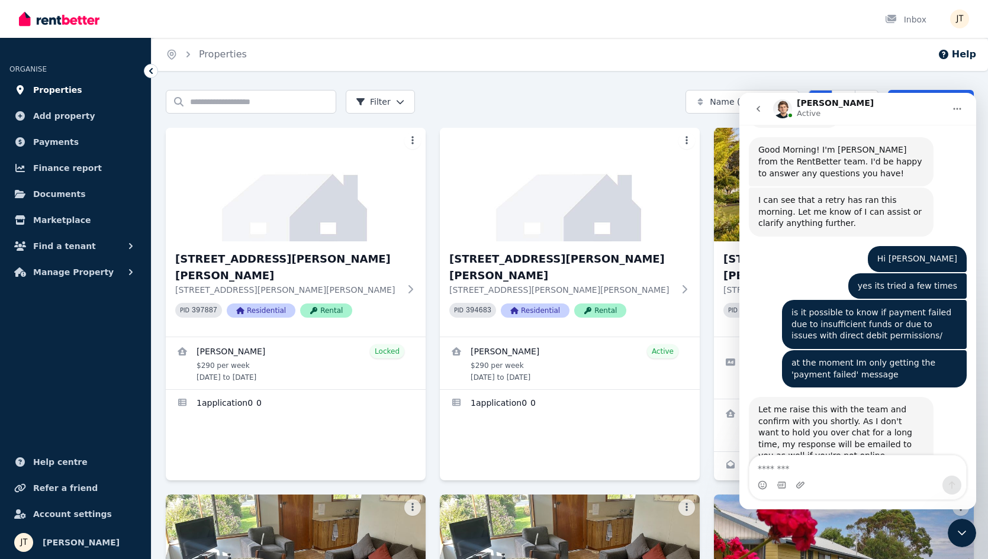
click at [64, 98] on link "Properties" at bounding box center [75, 90] width 132 height 24
click at [64, 90] on span "Properties" at bounding box center [57, 90] width 49 height 14
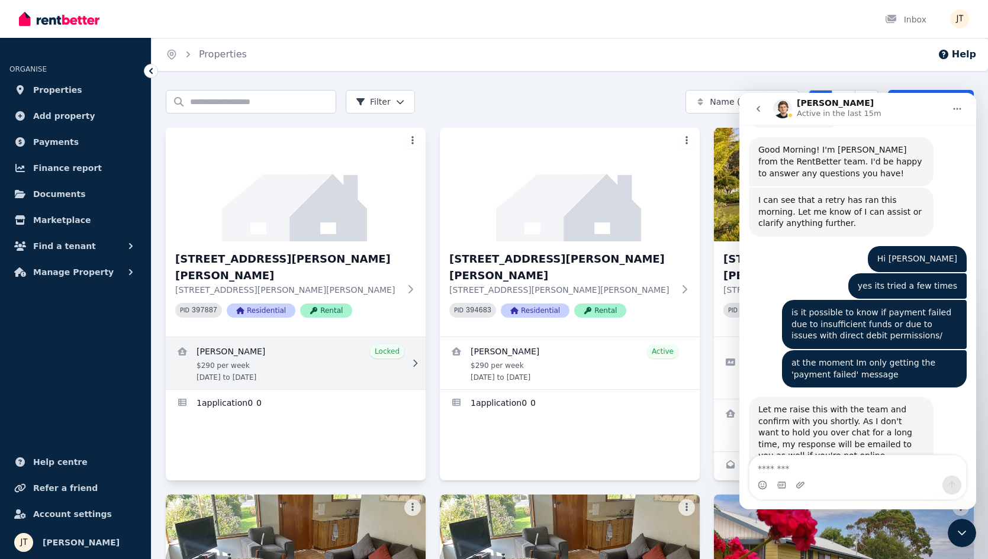
click at [295, 338] on link "View details for Alexandre Flaschner" at bounding box center [296, 363] width 260 height 52
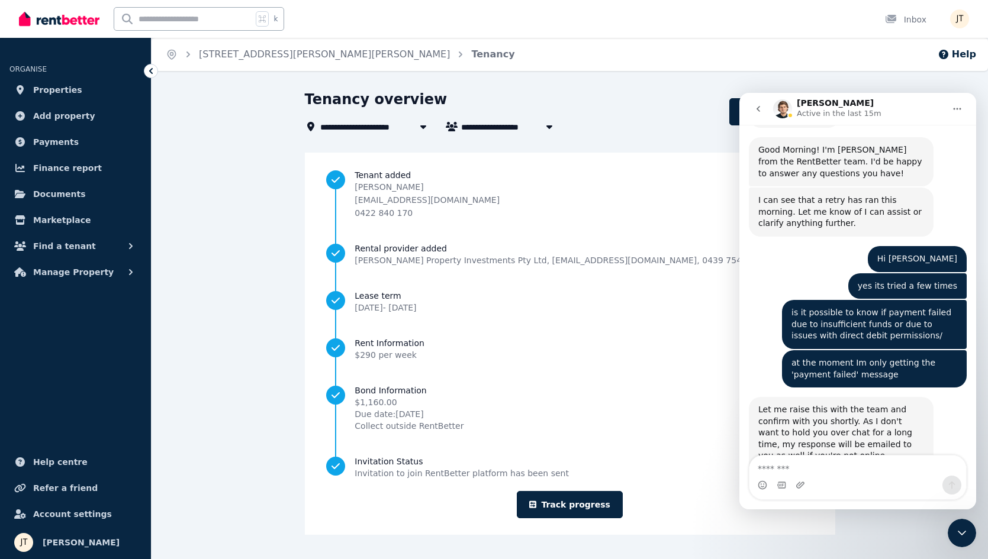
click at [964, 530] on icon "Close Intercom Messenger" at bounding box center [962, 533] width 14 height 14
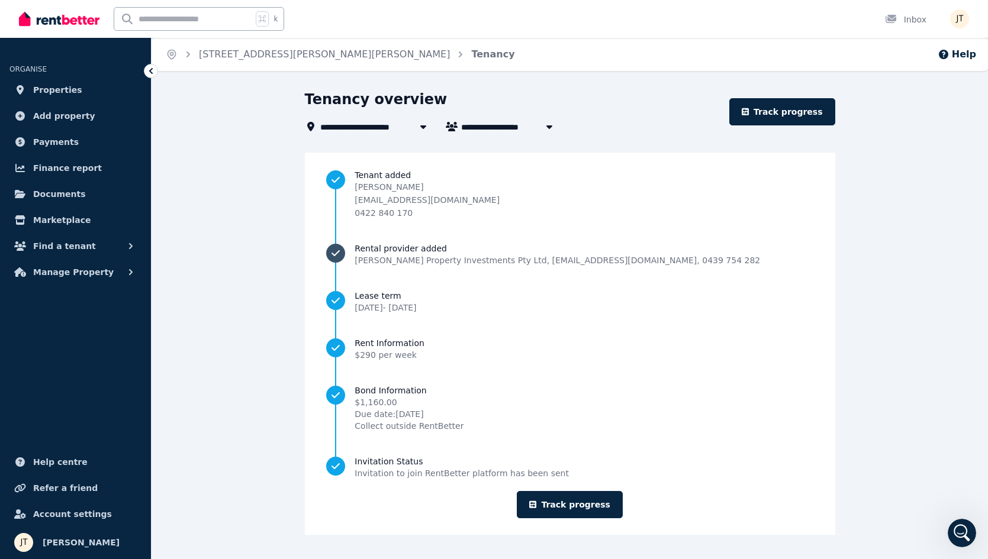
click at [427, 252] on span "Rental provider added" at bounding box center [557, 249] width 405 height 12
click at [593, 511] on link "Track progress" at bounding box center [570, 504] width 106 height 27
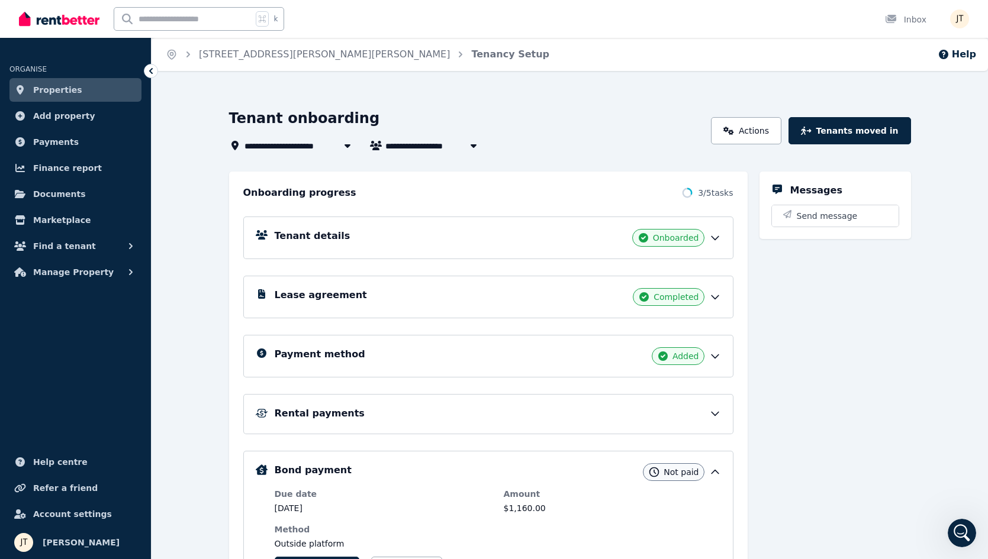
click at [424, 298] on div "Lease agreement Completed" at bounding box center [498, 297] width 446 height 18
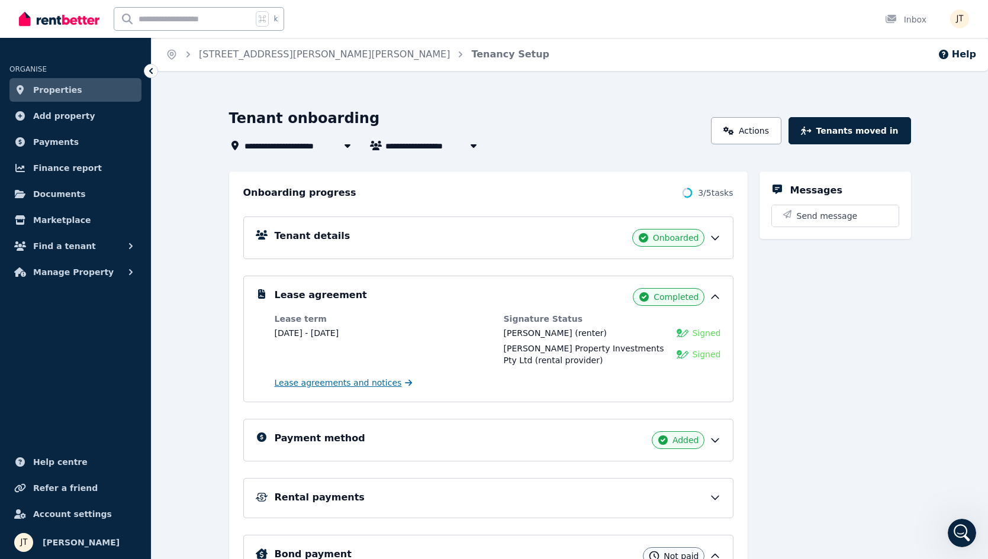
click at [383, 385] on span "Lease agreements and notices" at bounding box center [338, 383] width 127 height 12
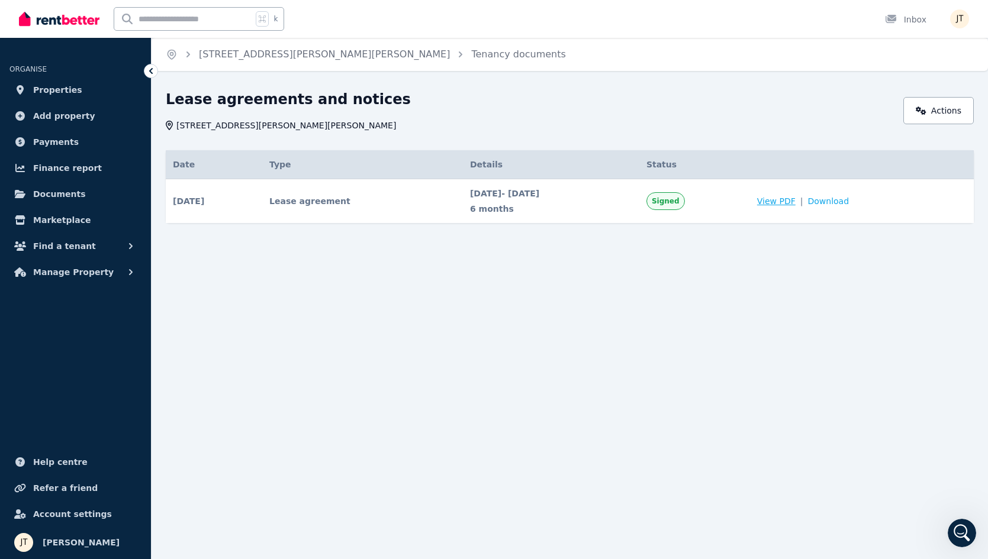
click at [796, 205] on span "View PDF" at bounding box center [776, 201] width 38 height 12
